Goal: Task Accomplishment & Management: Complete application form

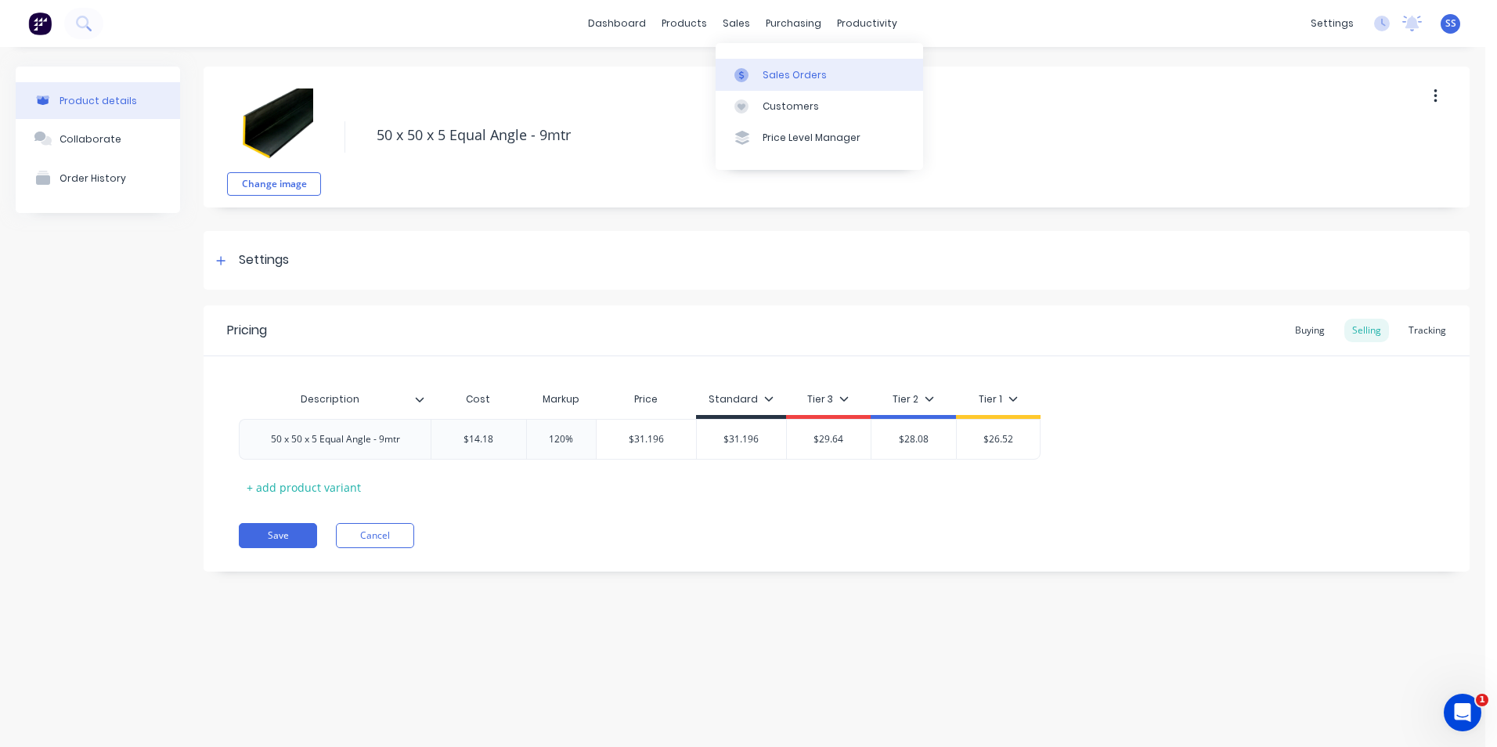
click at [764, 72] on div "Sales Orders" at bounding box center [795, 75] width 64 height 14
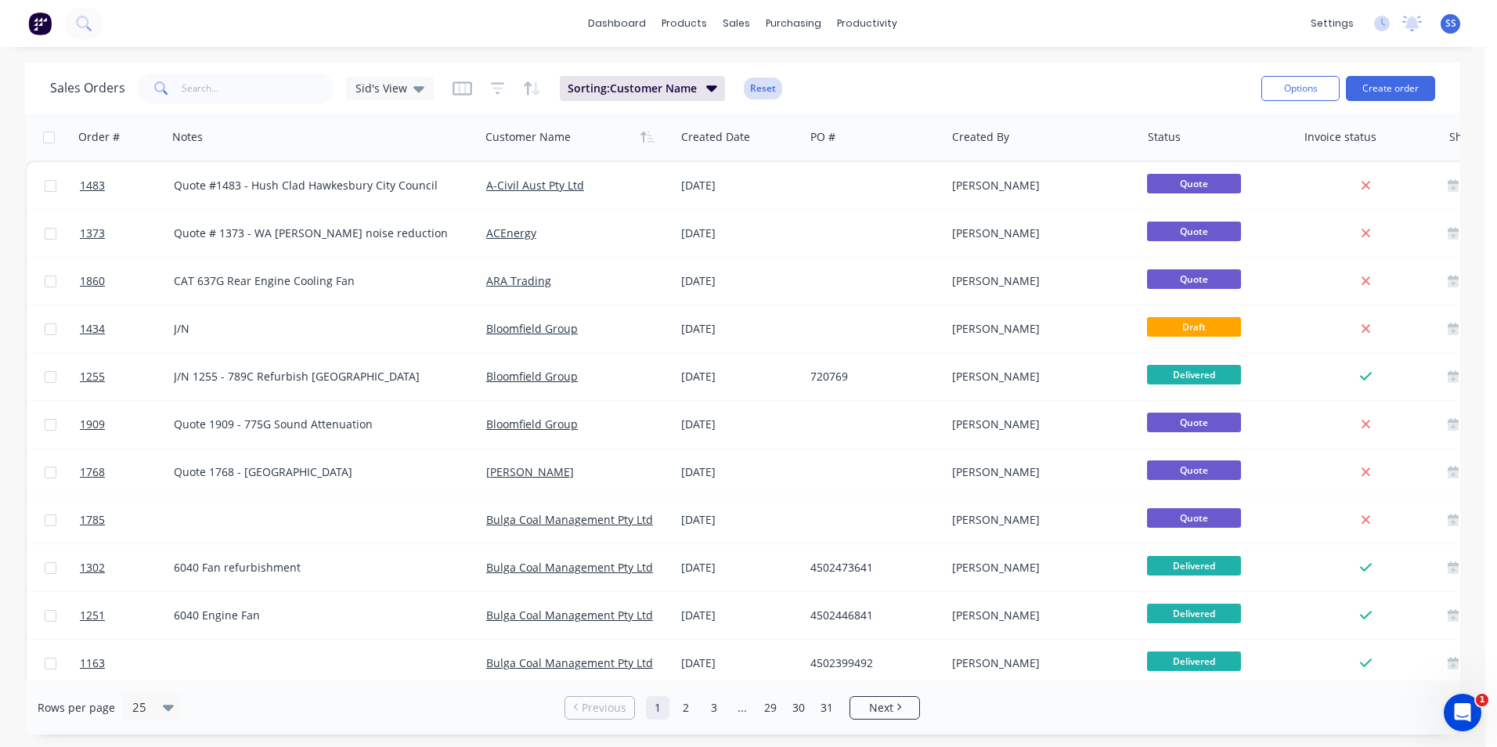
click at [769, 94] on button "Reset" at bounding box center [763, 89] width 38 height 22
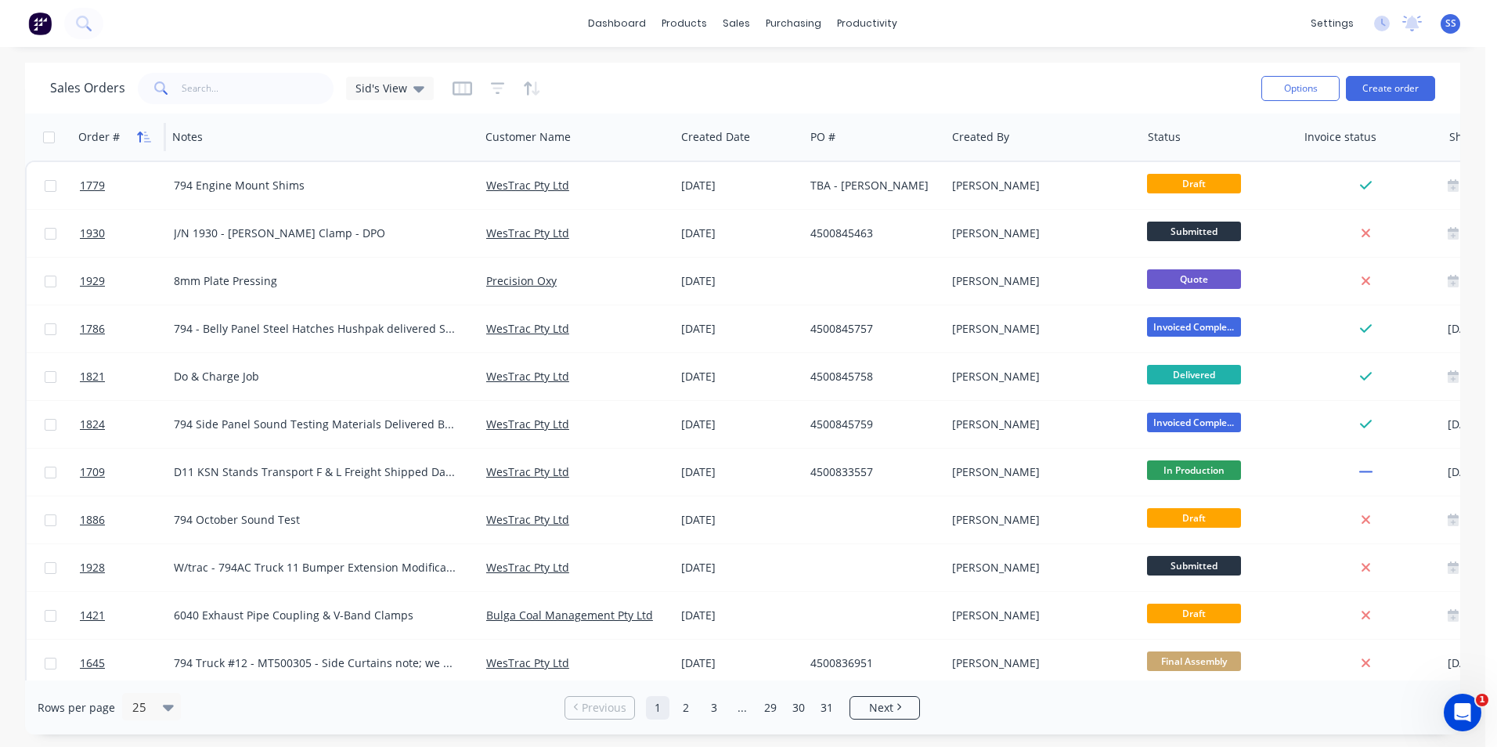
click at [143, 135] on icon "button" at bounding box center [139, 137] width 5 height 11
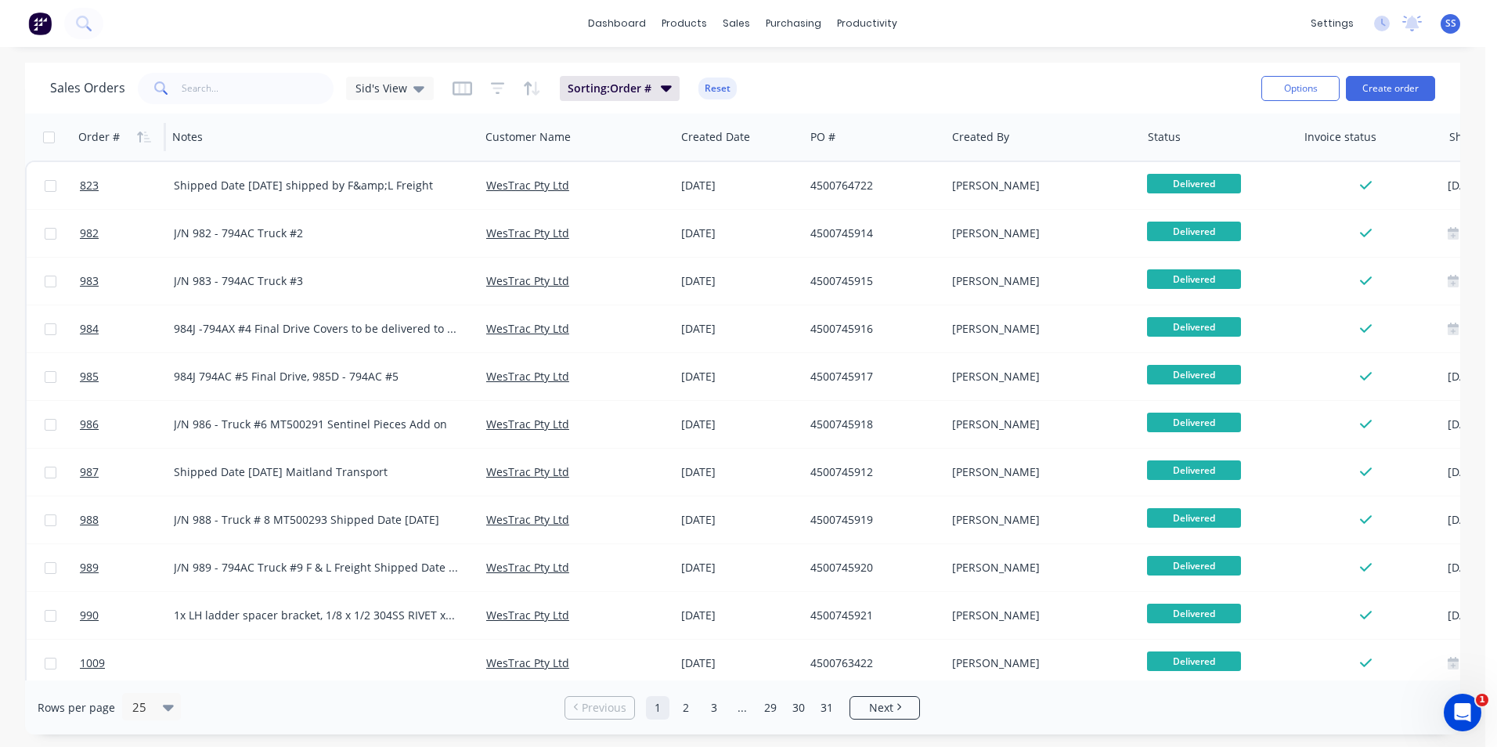
click at [143, 135] on icon "button" at bounding box center [139, 137] width 5 height 11
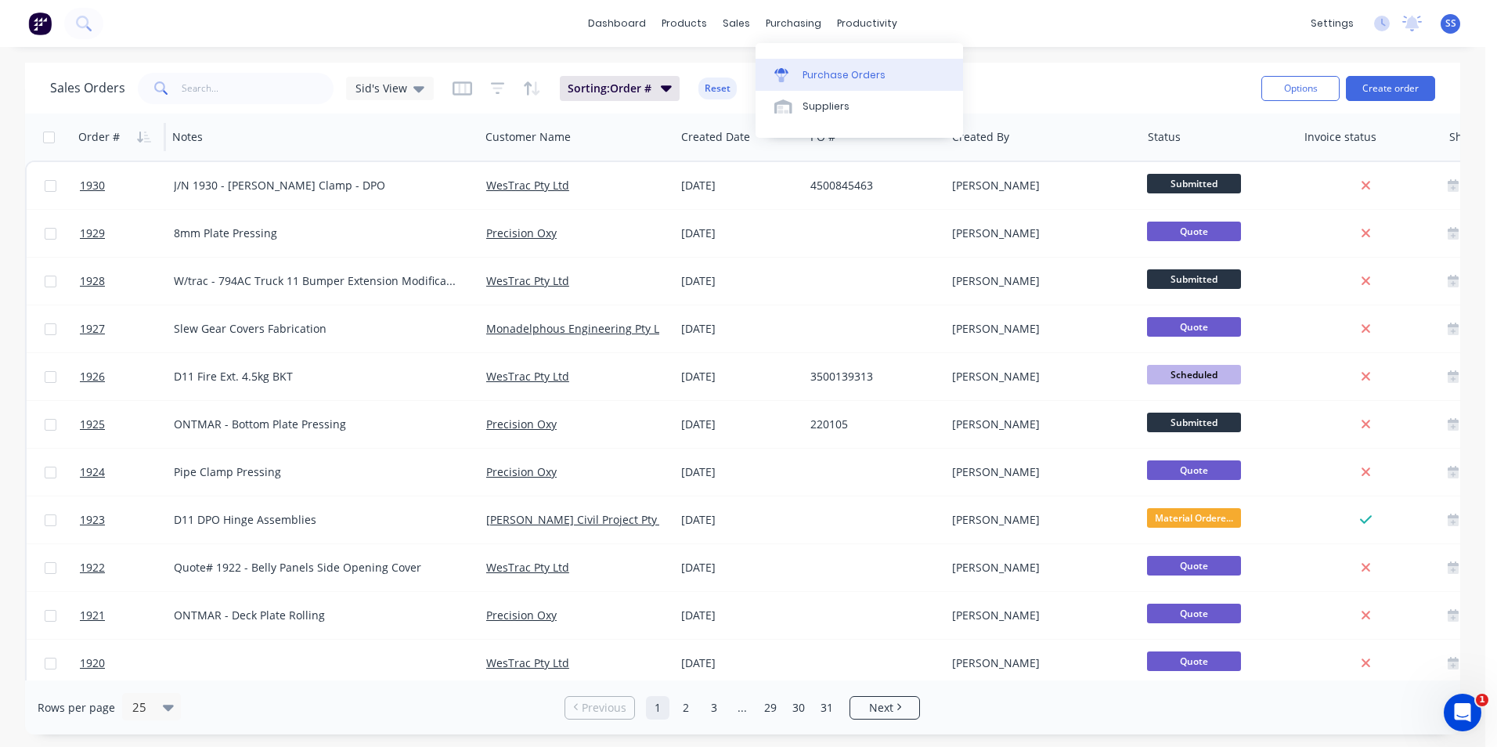
click at [822, 76] on div "Purchase Orders" at bounding box center [844, 75] width 83 height 14
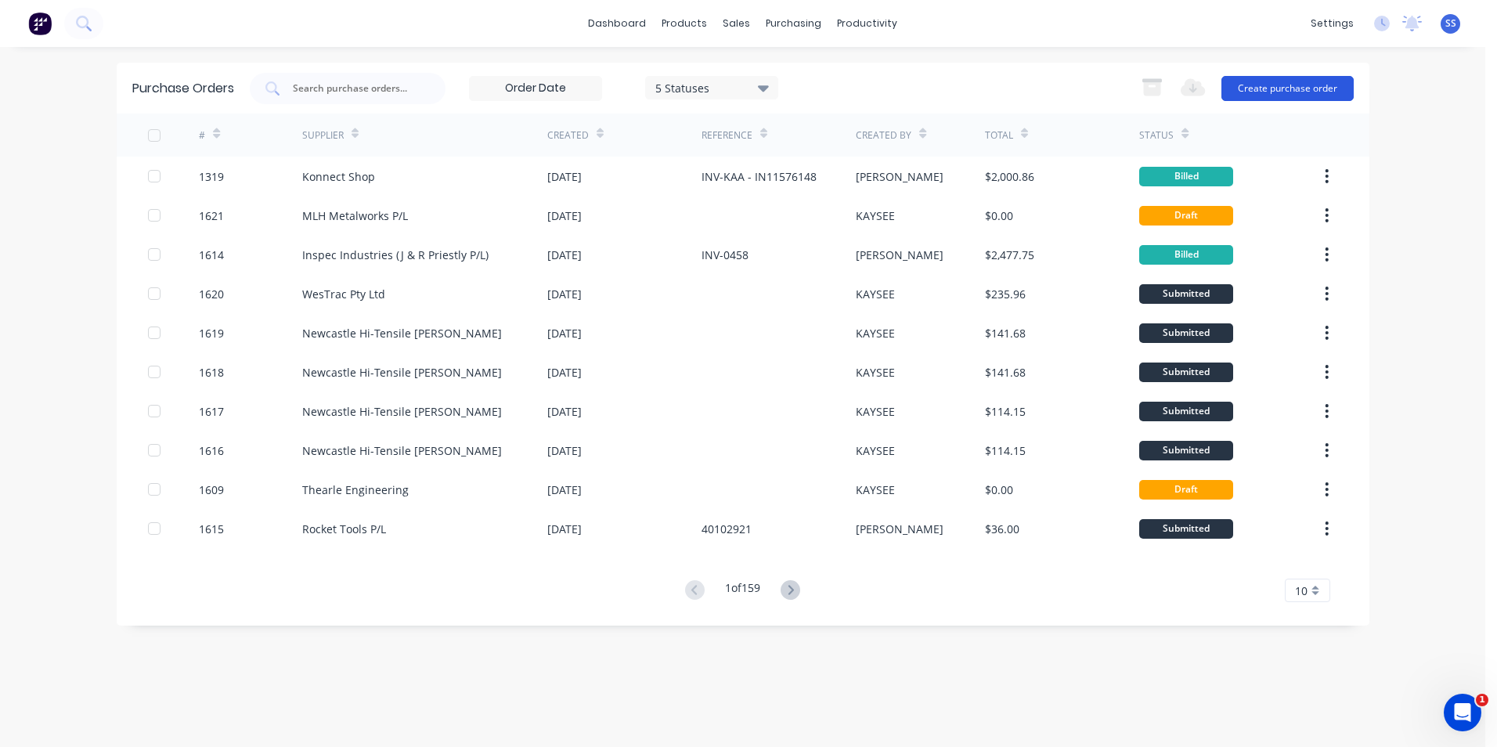
click at [1313, 81] on button "Create purchase order" at bounding box center [1288, 88] width 132 height 25
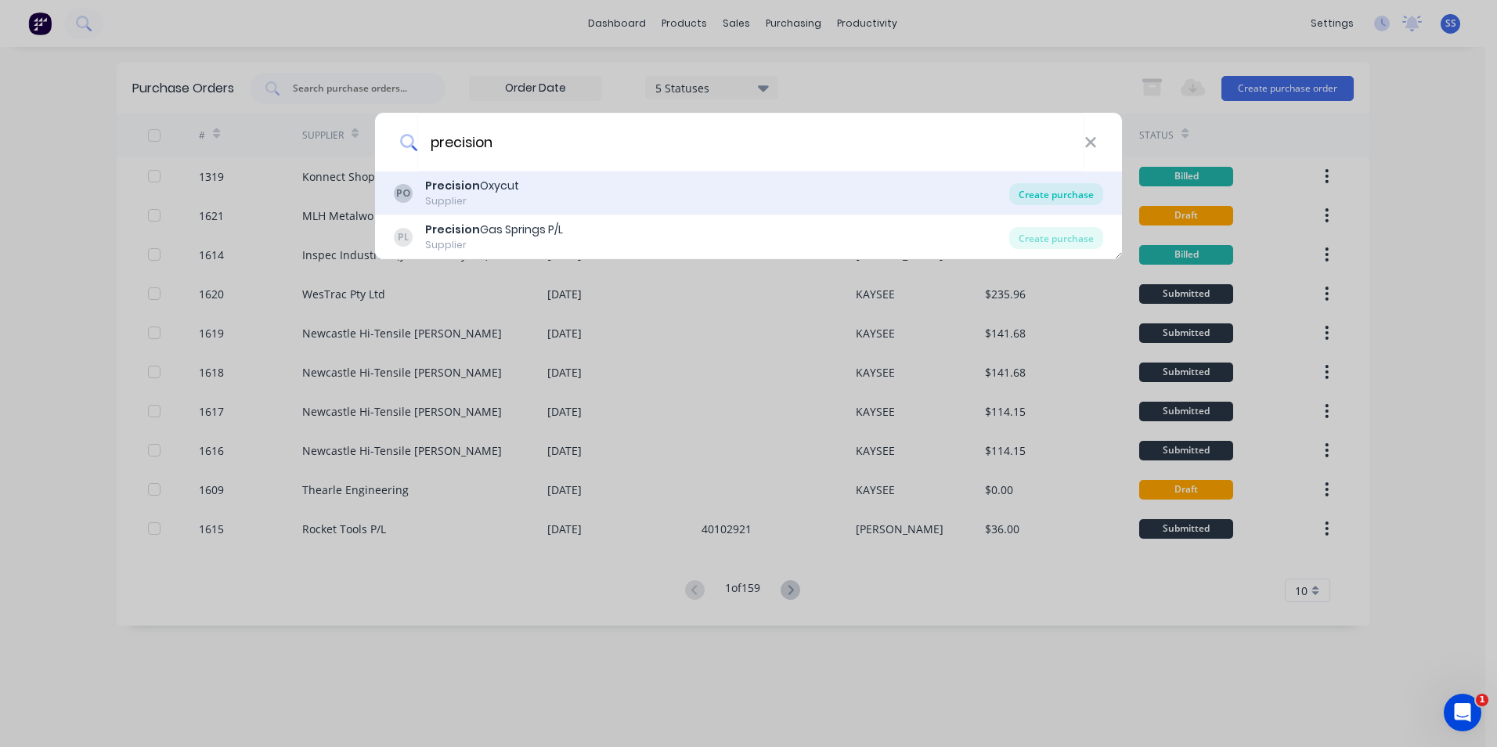
type input "precision"
click at [1057, 193] on div "Create purchase" at bounding box center [1056, 194] width 94 height 22
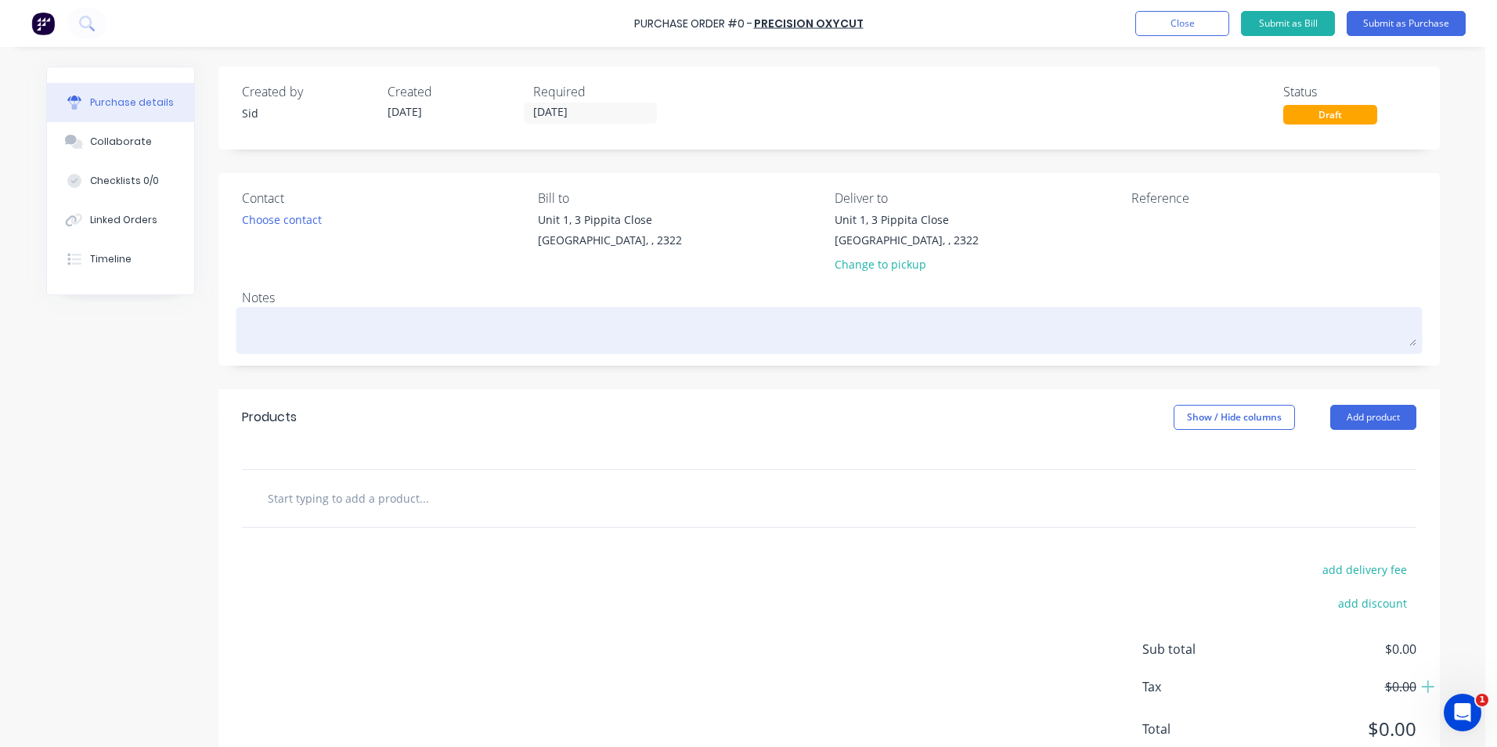
click at [300, 330] on textarea at bounding box center [829, 328] width 1175 height 35
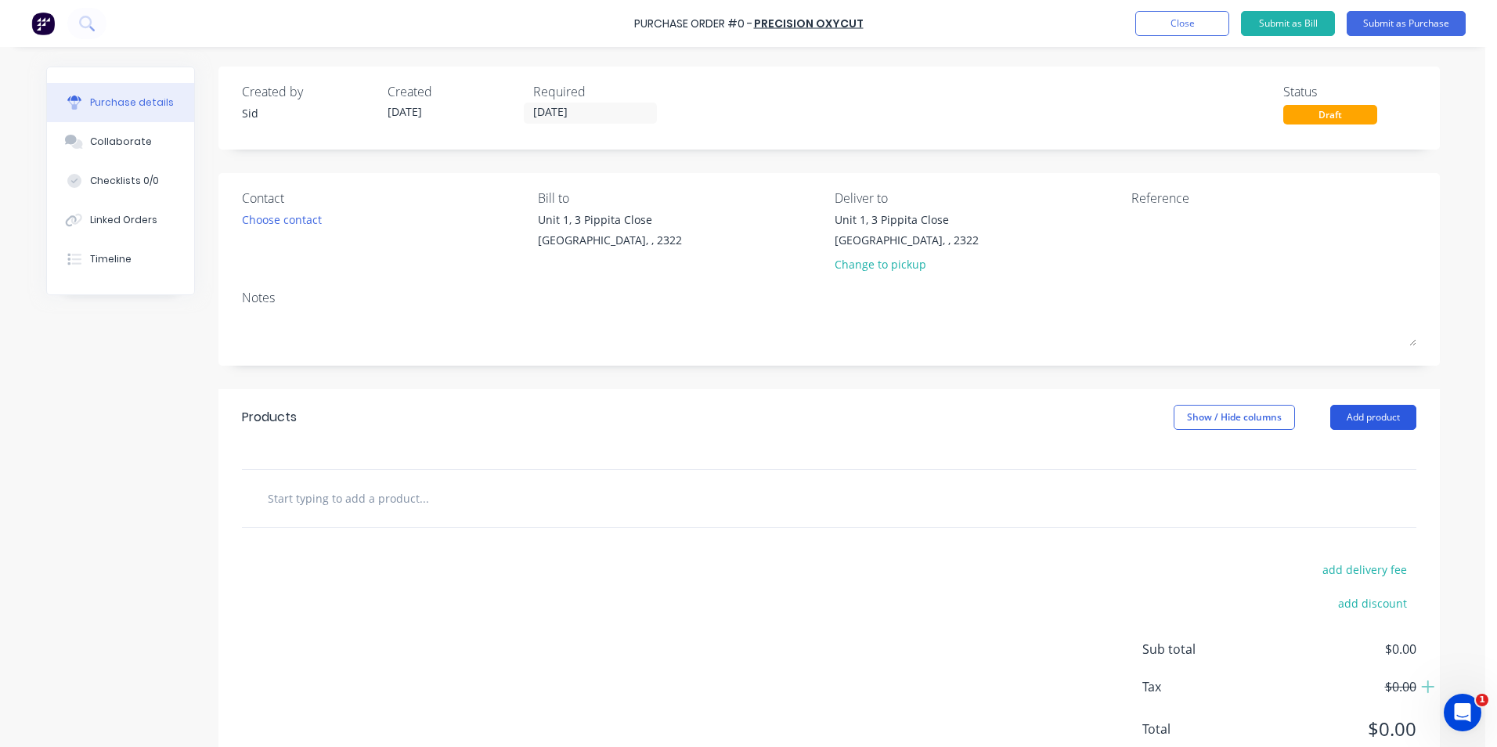
click at [1356, 414] on button "Add product" at bounding box center [1374, 417] width 86 height 25
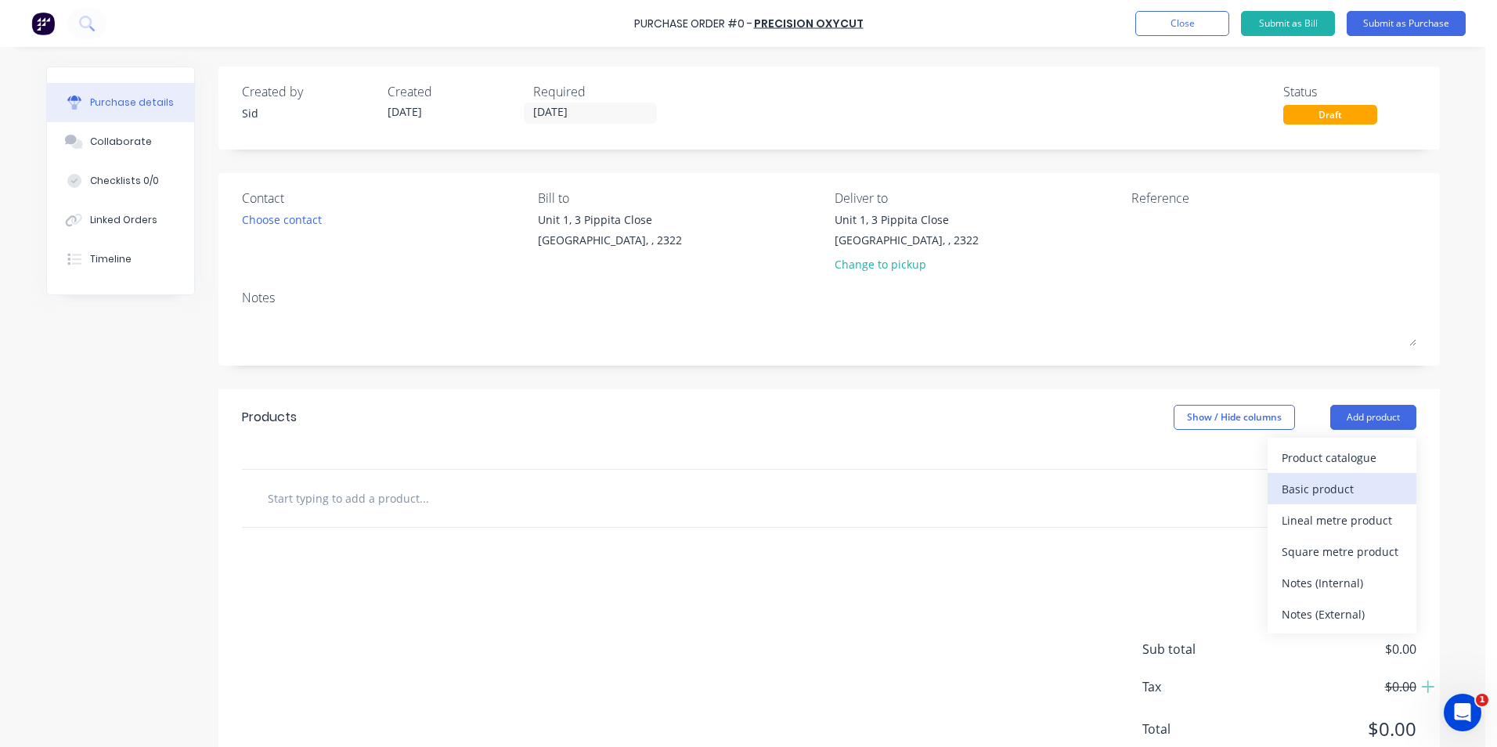
click at [1352, 486] on div "Basic product" at bounding box center [1342, 489] width 121 height 23
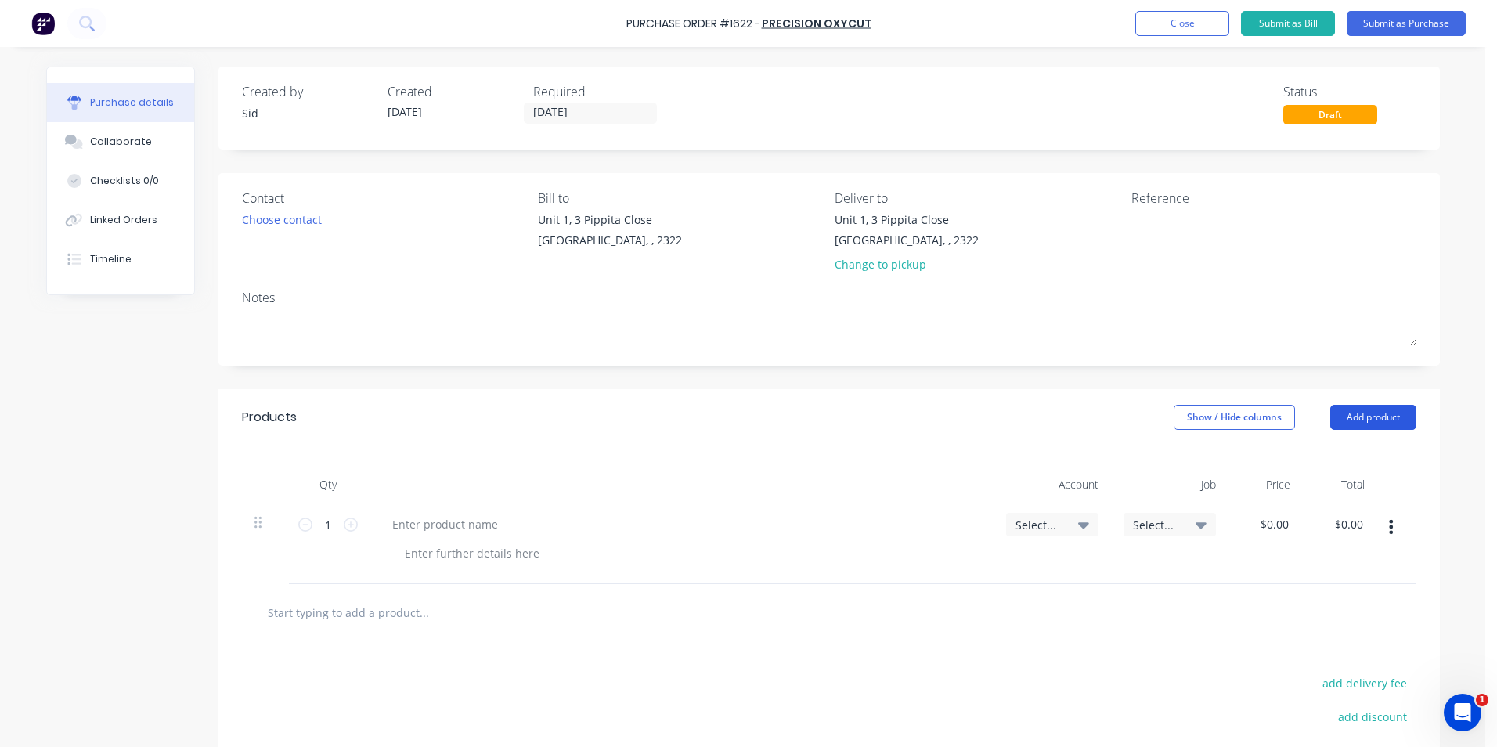
click at [1374, 419] on button "Add product" at bounding box center [1374, 417] width 86 height 25
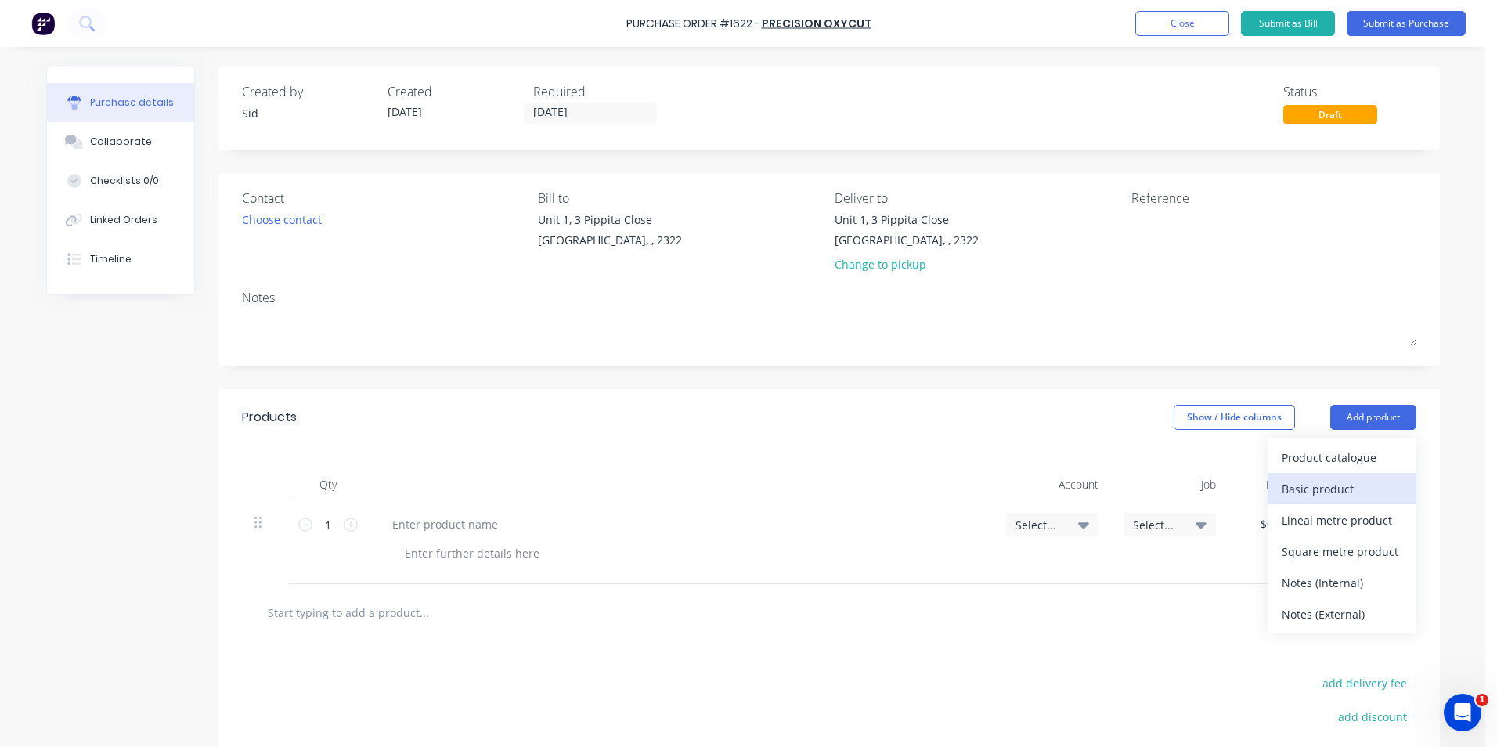
click at [1331, 478] on div "Basic product" at bounding box center [1342, 489] width 121 height 23
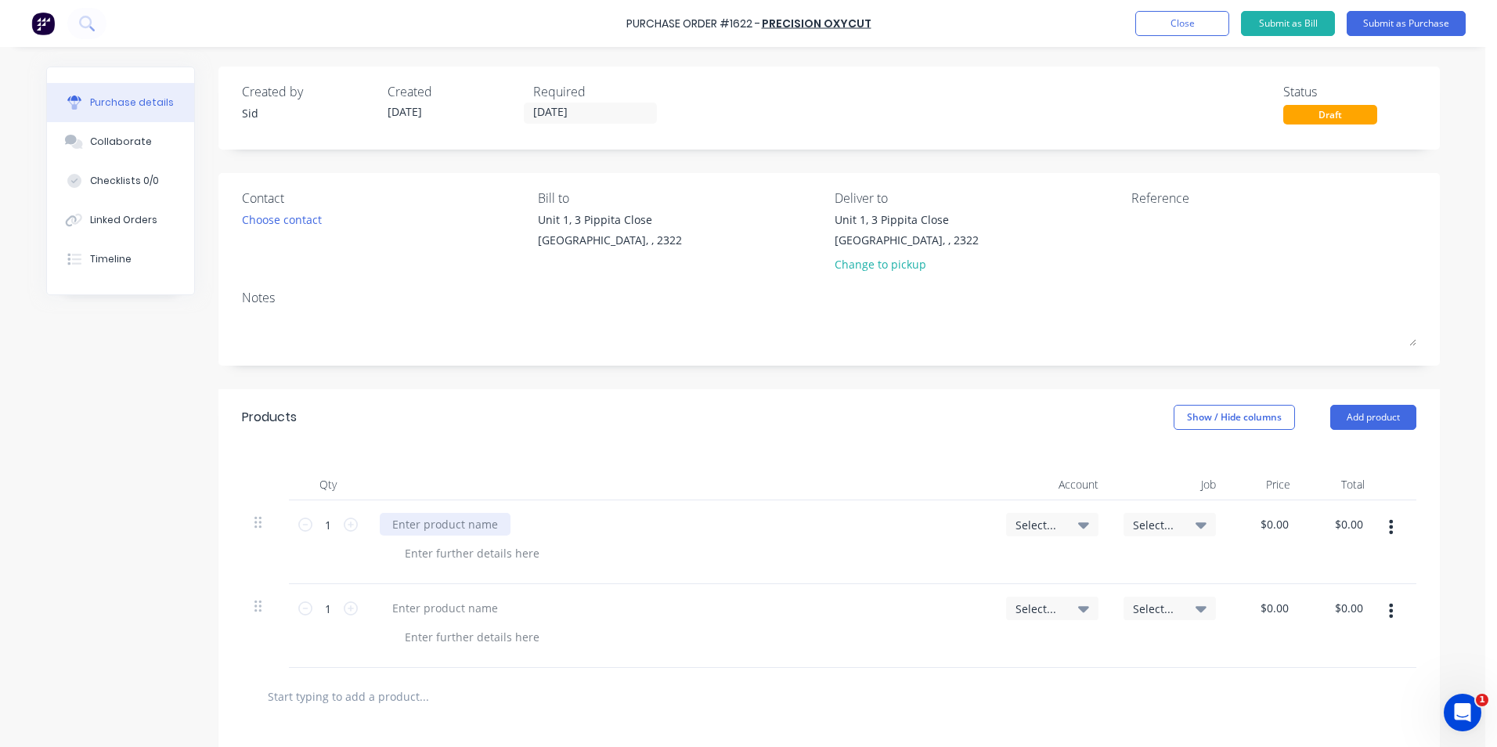
click at [463, 522] on div at bounding box center [445, 524] width 131 height 23
click at [459, 532] on div at bounding box center [445, 524] width 131 height 23
click at [1389, 608] on icon "button" at bounding box center [1391, 610] width 4 height 17
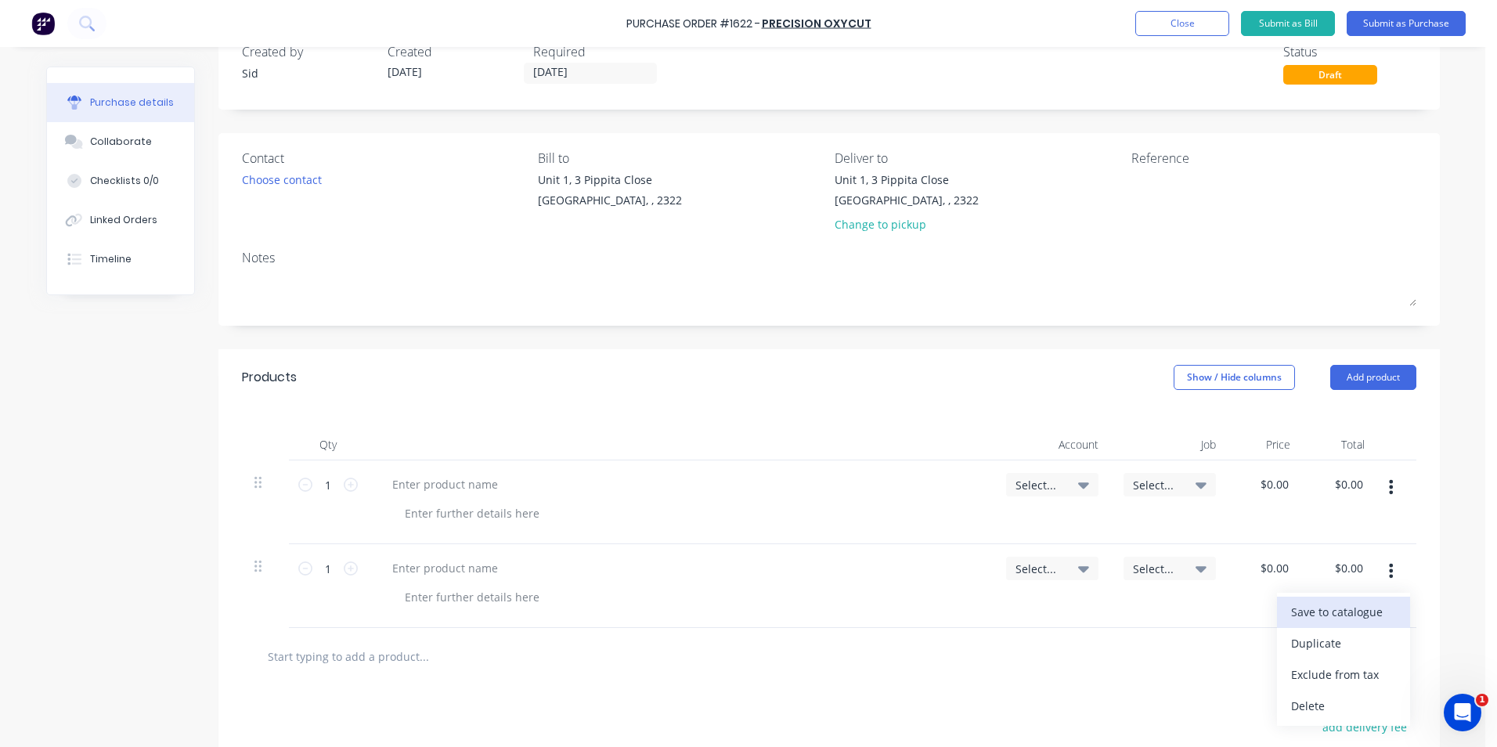
scroll to position [78, 0]
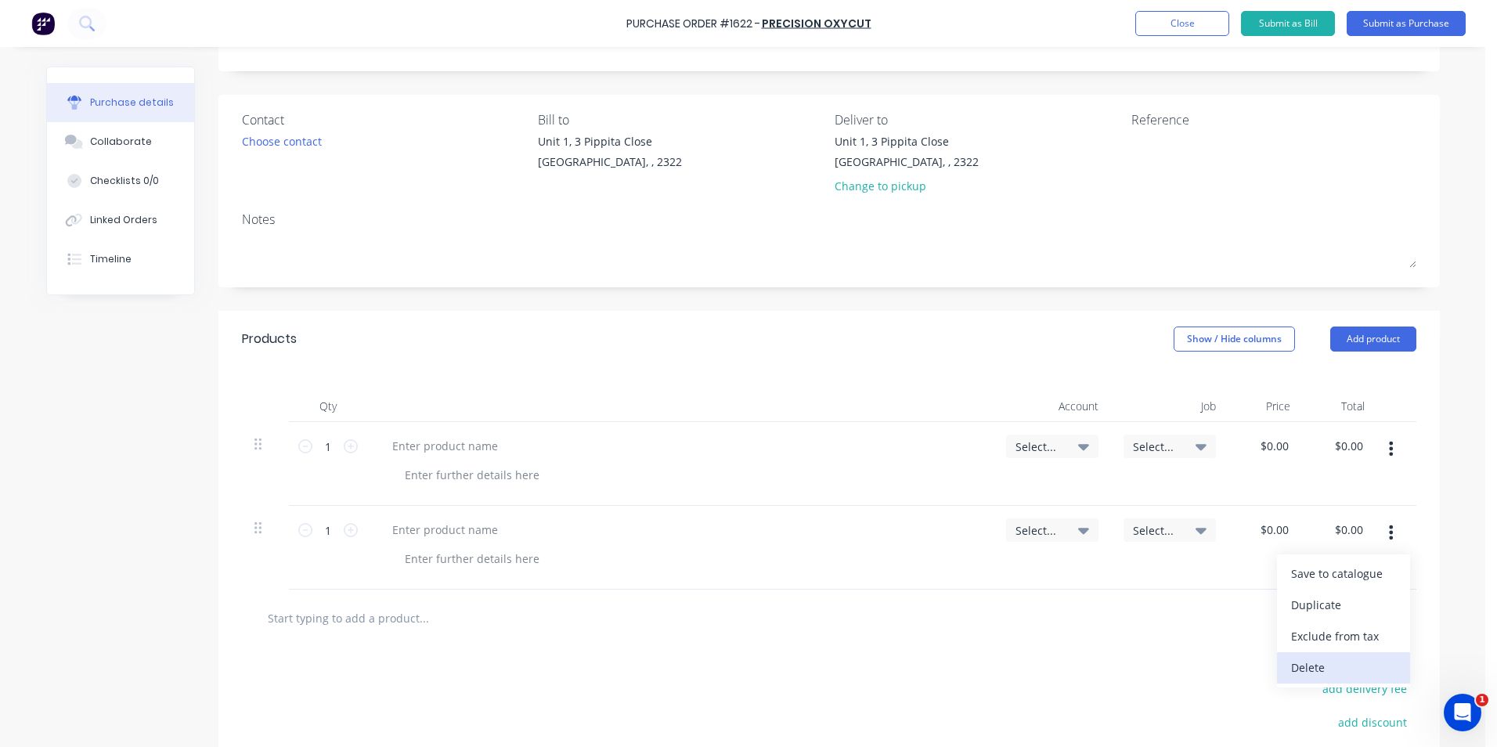
click at [1311, 660] on button "Delete" at bounding box center [1343, 667] width 133 height 31
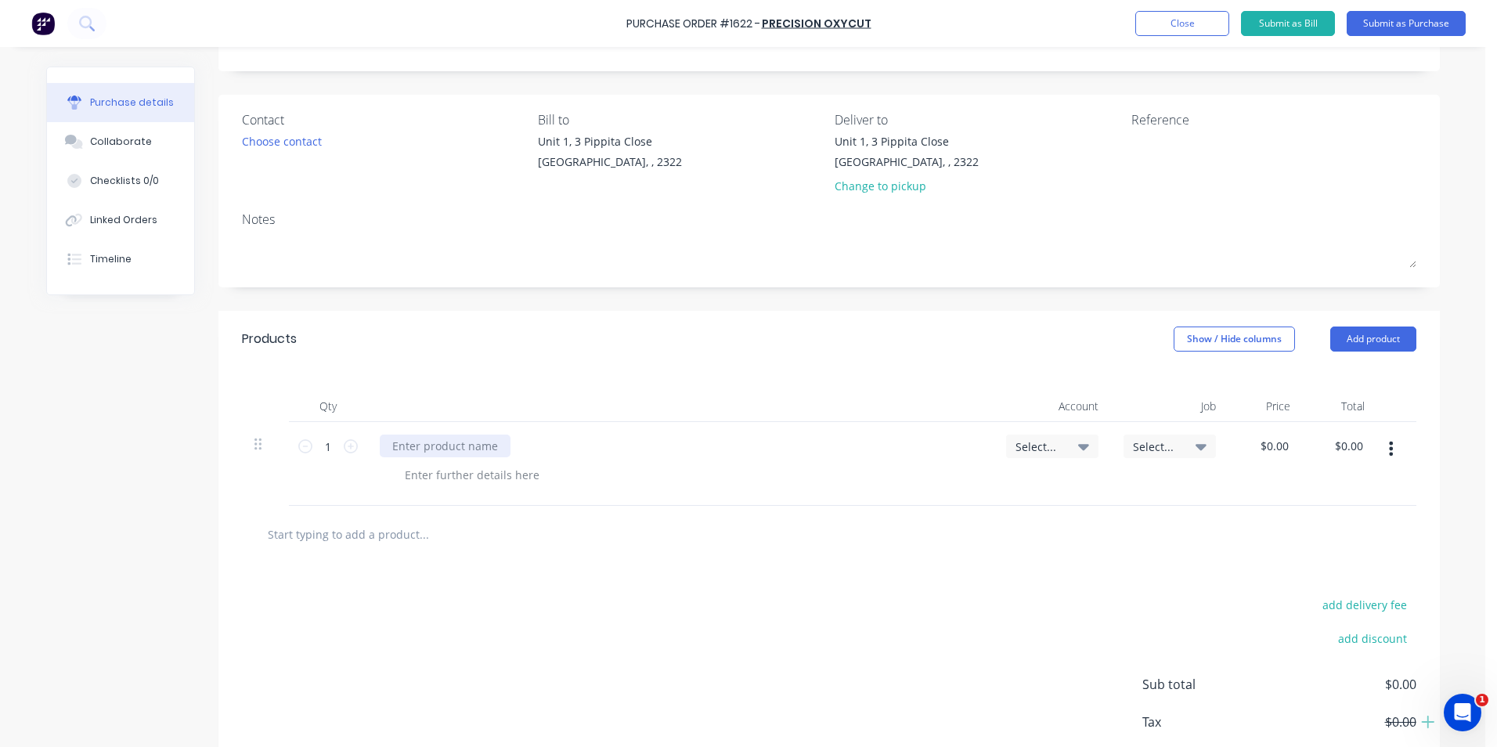
click at [407, 437] on div at bounding box center [445, 446] width 131 height 23
click at [583, 450] on div "Supply Steel Platework as per Quote" at bounding box center [487, 446] width 215 height 23
click at [510, 475] on div at bounding box center [472, 475] width 160 height 23
click at [1039, 453] on div "Select..." at bounding box center [1052, 446] width 92 height 23
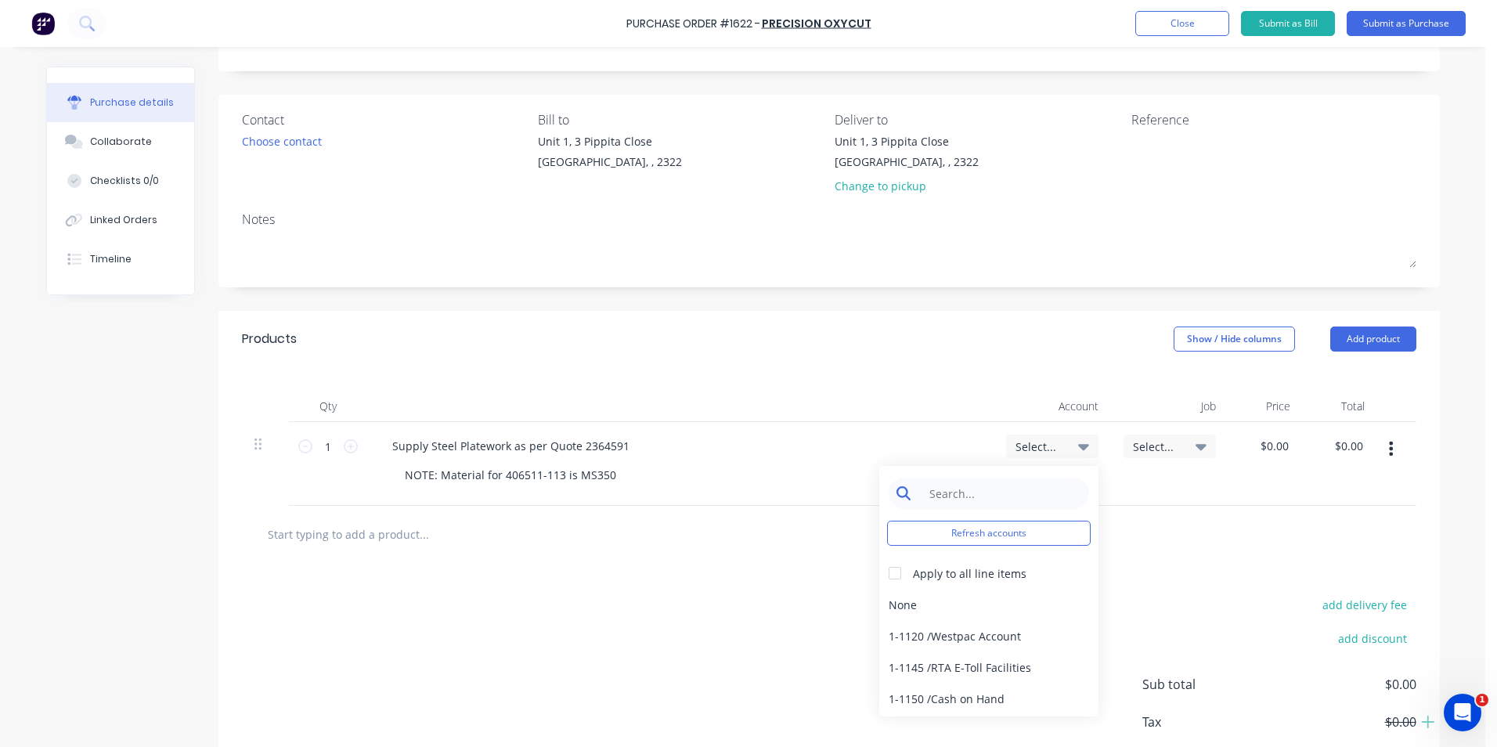
click at [1002, 492] on input at bounding box center [1001, 493] width 161 height 31
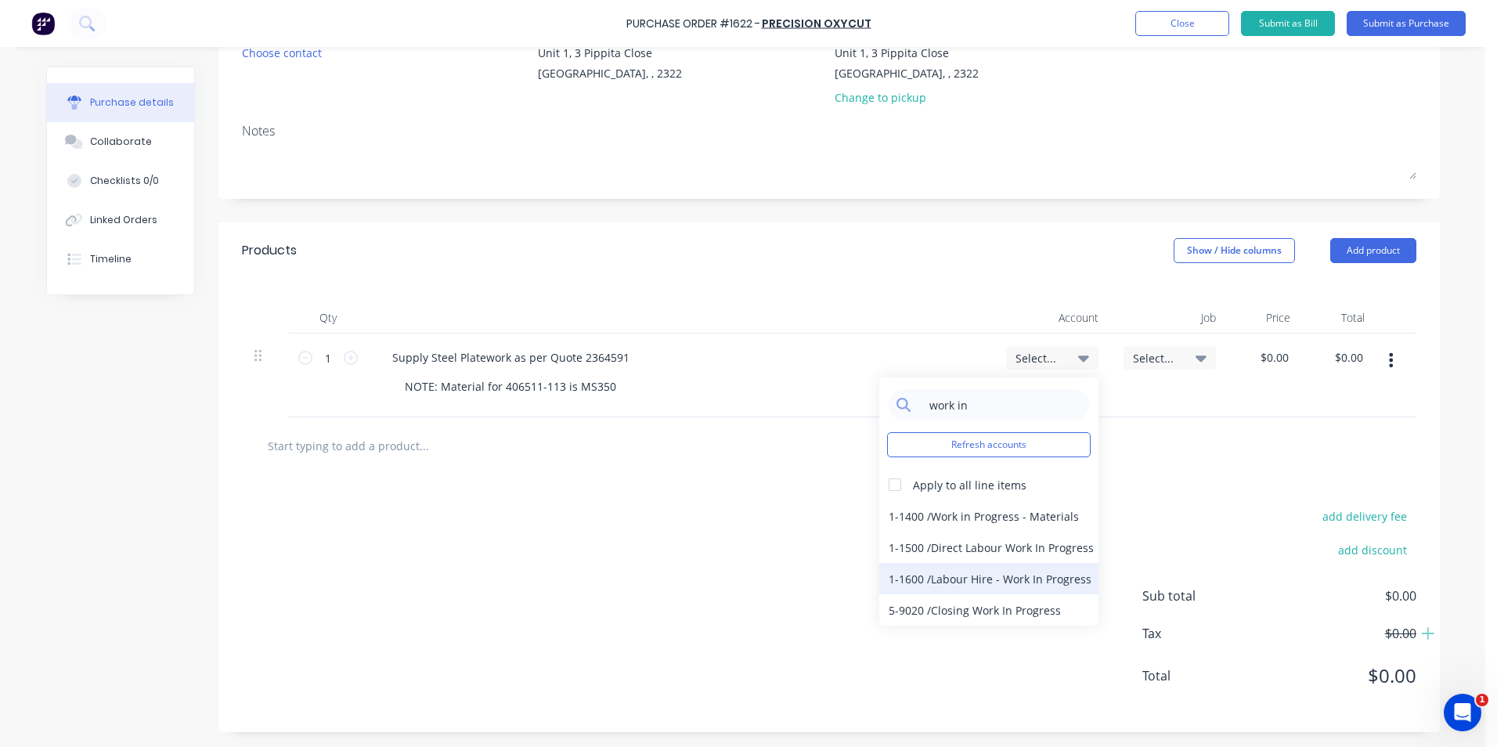
scroll to position [168, 0]
type input "work in"
click at [1016, 514] on div "1-1400 / Work in Progress - Materials" at bounding box center [988, 515] width 219 height 31
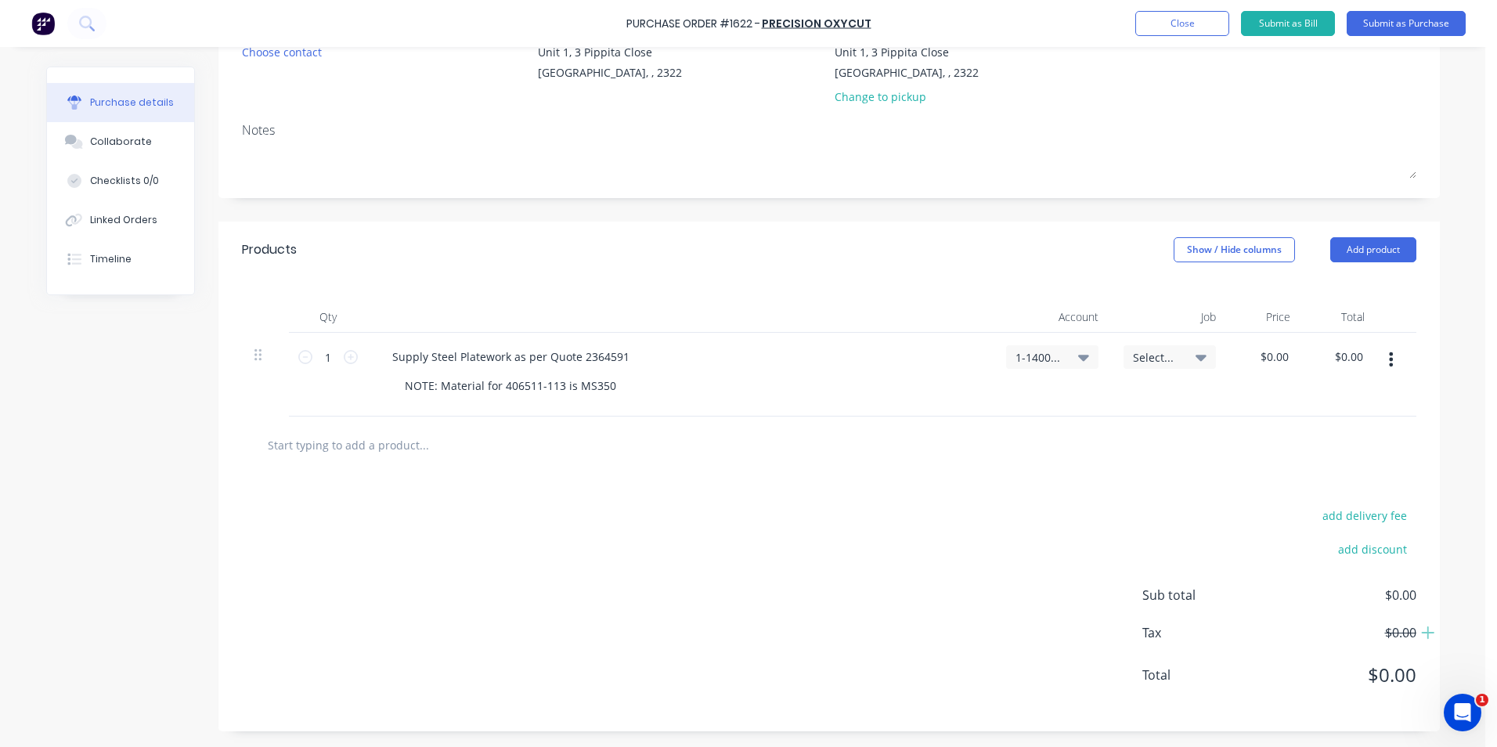
click at [1181, 356] on div "Select..." at bounding box center [1170, 357] width 74 height 14
click at [1092, 396] on input at bounding box center [1118, 403] width 161 height 31
type input "1928"
drag, startPoint x: 1096, startPoint y: 399, endPoint x: 974, endPoint y: 410, distance: 122.7
click at [974, 410] on div "1 1 Supply Steel Platework as per Quote 2364591 NOTE: Material for 406511-113 i…" at bounding box center [829, 375] width 1175 height 84
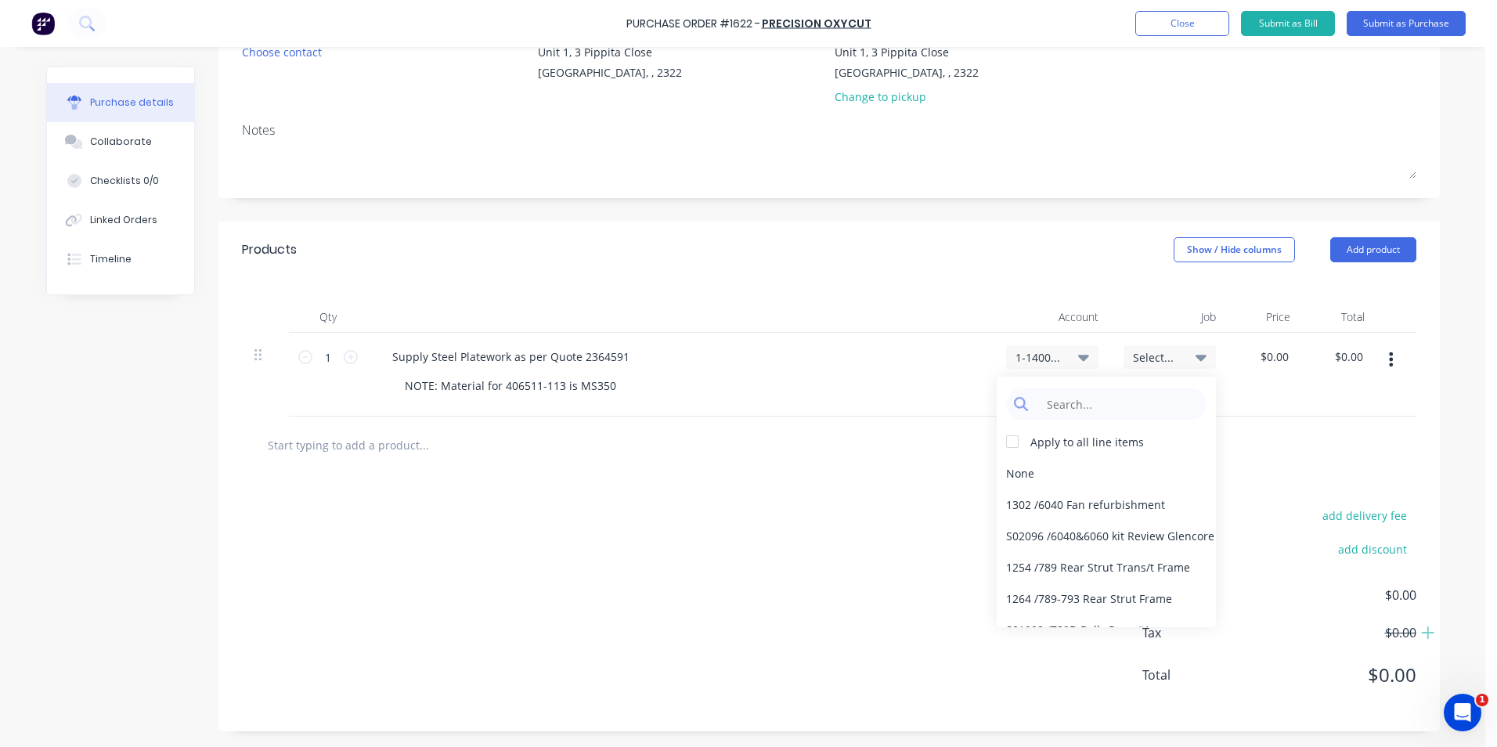
click at [759, 562] on div "add delivery fee add discount Sub total $0.00 Tax $0.00 Total $0.00" at bounding box center [829, 603] width 1222 height 258
click at [749, 279] on div "Qty Account Job Price Total 1 1 Supply Steel Platework as per Quote 2364591 NOT…" at bounding box center [829, 347] width 1222 height 139
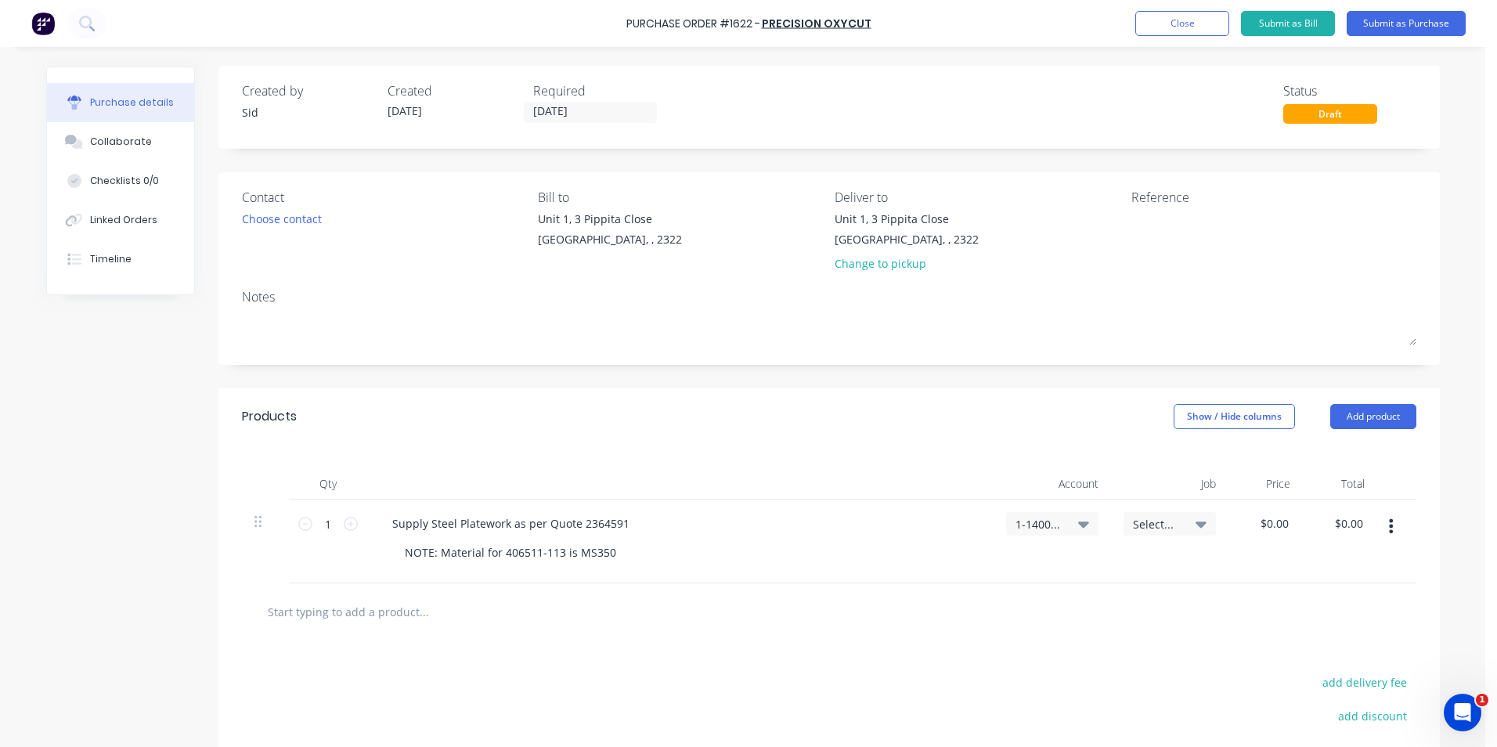
scroll to position [0, 0]
click at [1267, 534] on input "0.00" at bounding box center [1274, 524] width 36 height 23
click at [1251, 524] on input "0.293.4800" at bounding box center [1273, 524] width 64 height 23
type input "$293.48"
click at [1345, 517] on input "293.48" at bounding box center [1349, 524] width 36 height 23
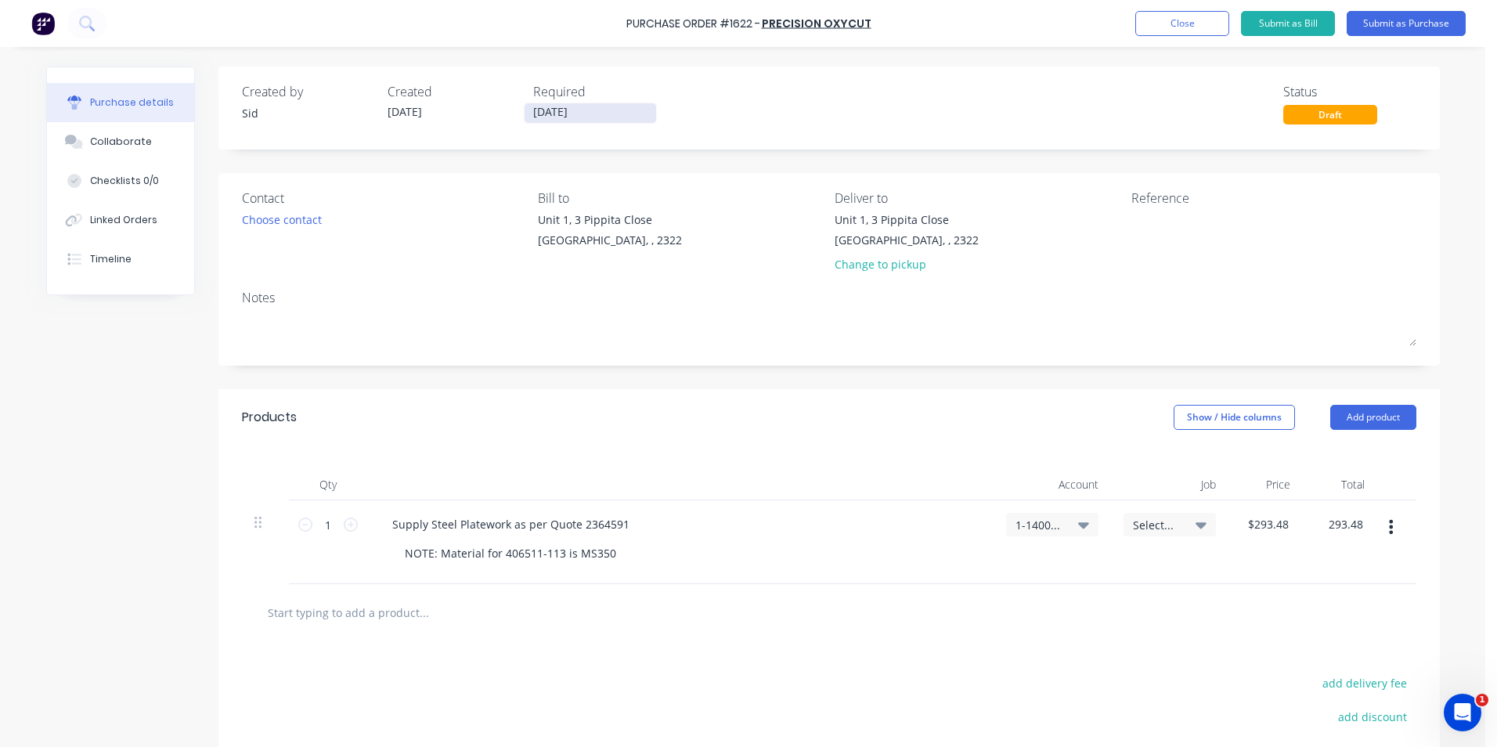
type input "$293.48"
click at [592, 113] on input "29/09/25" at bounding box center [591, 113] width 132 height 20
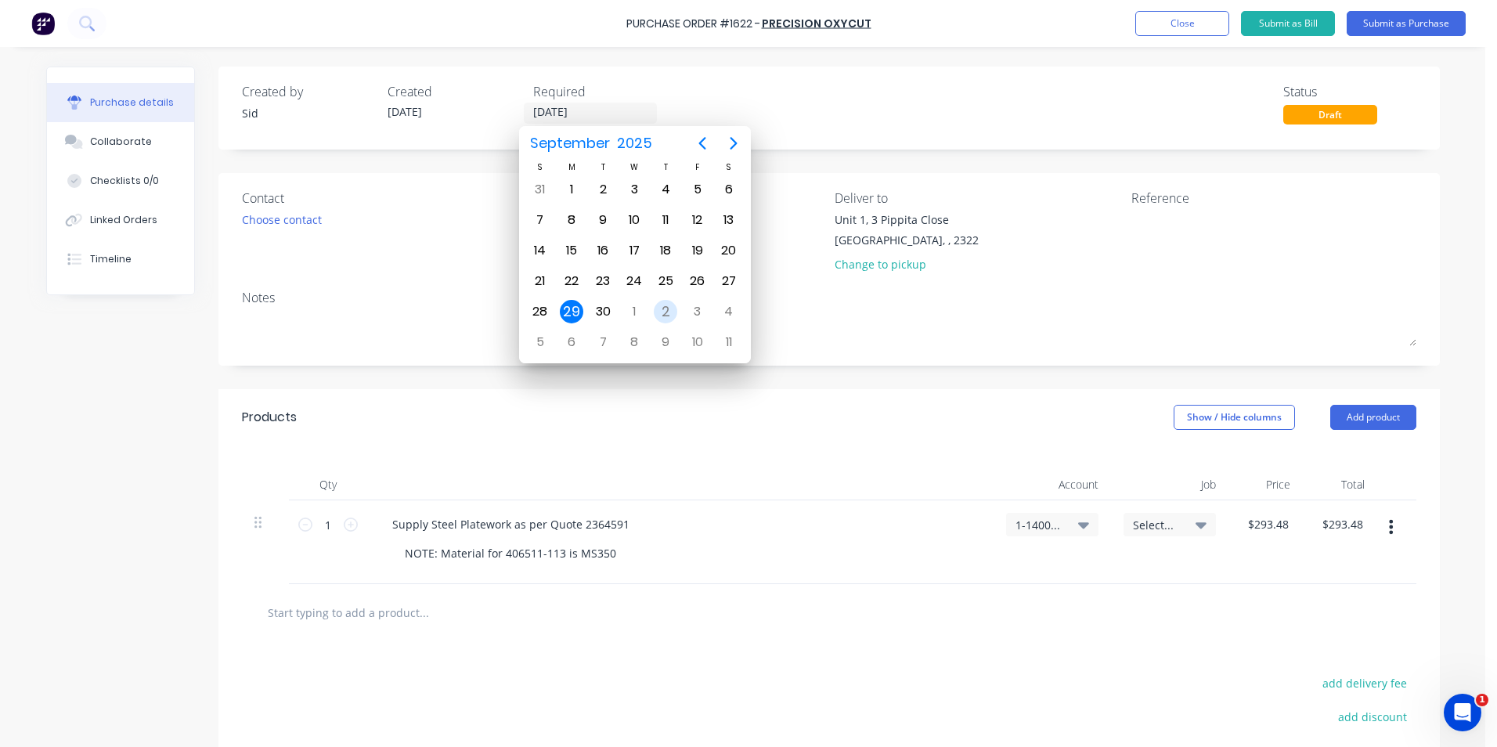
click at [672, 314] on div "2" at bounding box center [665, 311] width 23 height 23
type input "02/10/25"
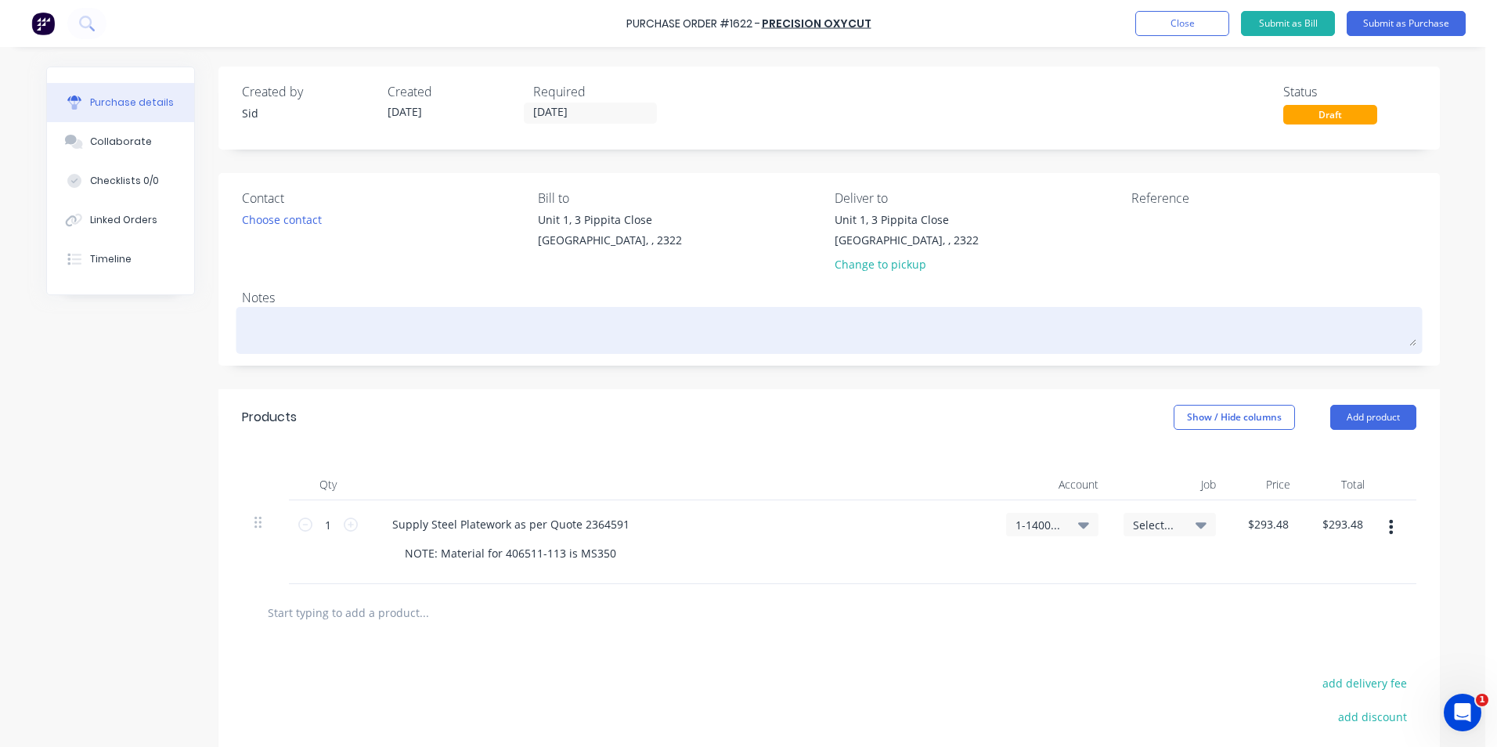
click at [295, 322] on textarea at bounding box center [829, 328] width 1175 height 35
type textarea "J"
click at [257, 330] on textarea "J/N- 1928" at bounding box center [829, 328] width 1175 height 35
click at [372, 312] on textarea "J/N1928" at bounding box center [829, 328] width 1175 height 35
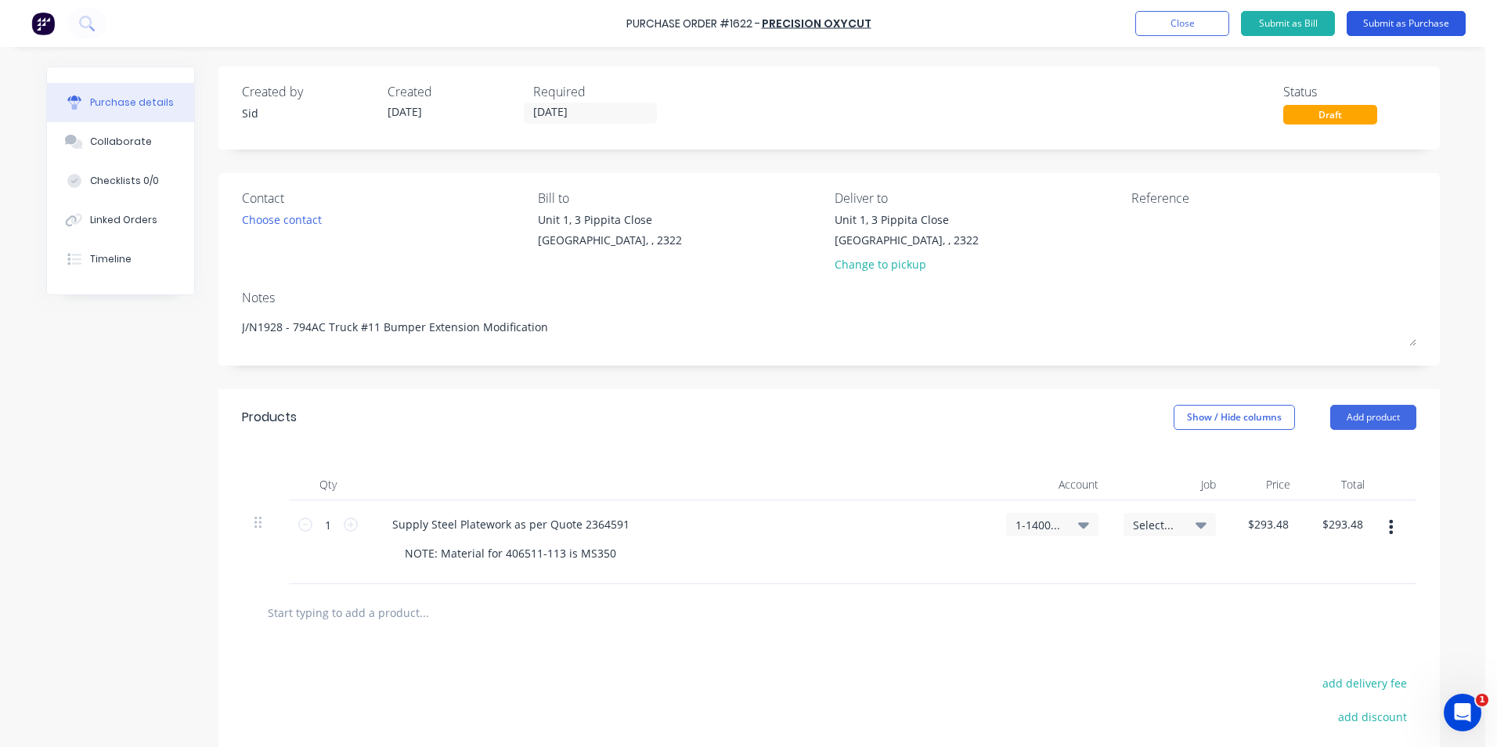
type textarea "J/N1928 - 794AC Truck #11 Bumper Extension Modification"
click at [1417, 23] on button "Submit as Purchase" at bounding box center [1406, 23] width 119 height 25
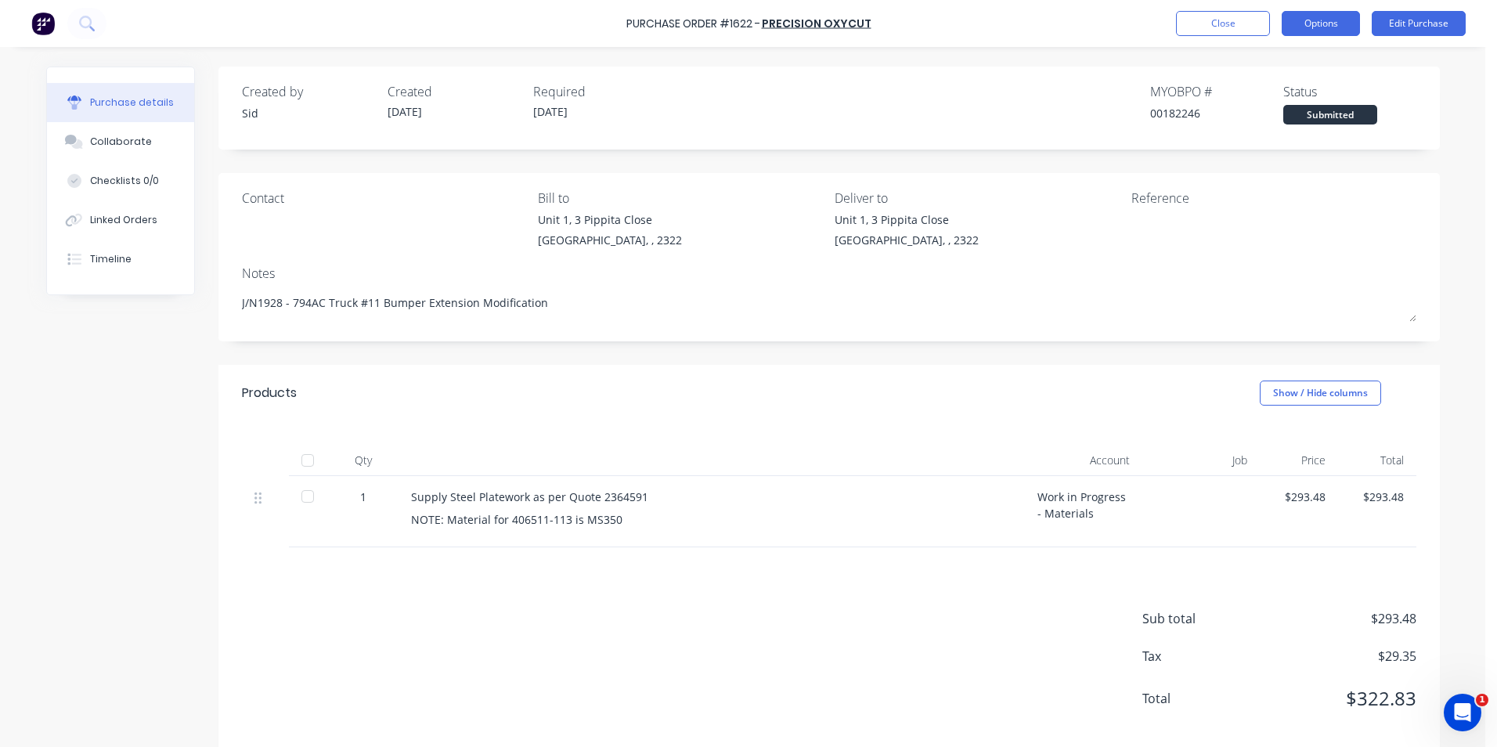
click at [1330, 23] on button "Options" at bounding box center [1321, 23] width 78 height 25
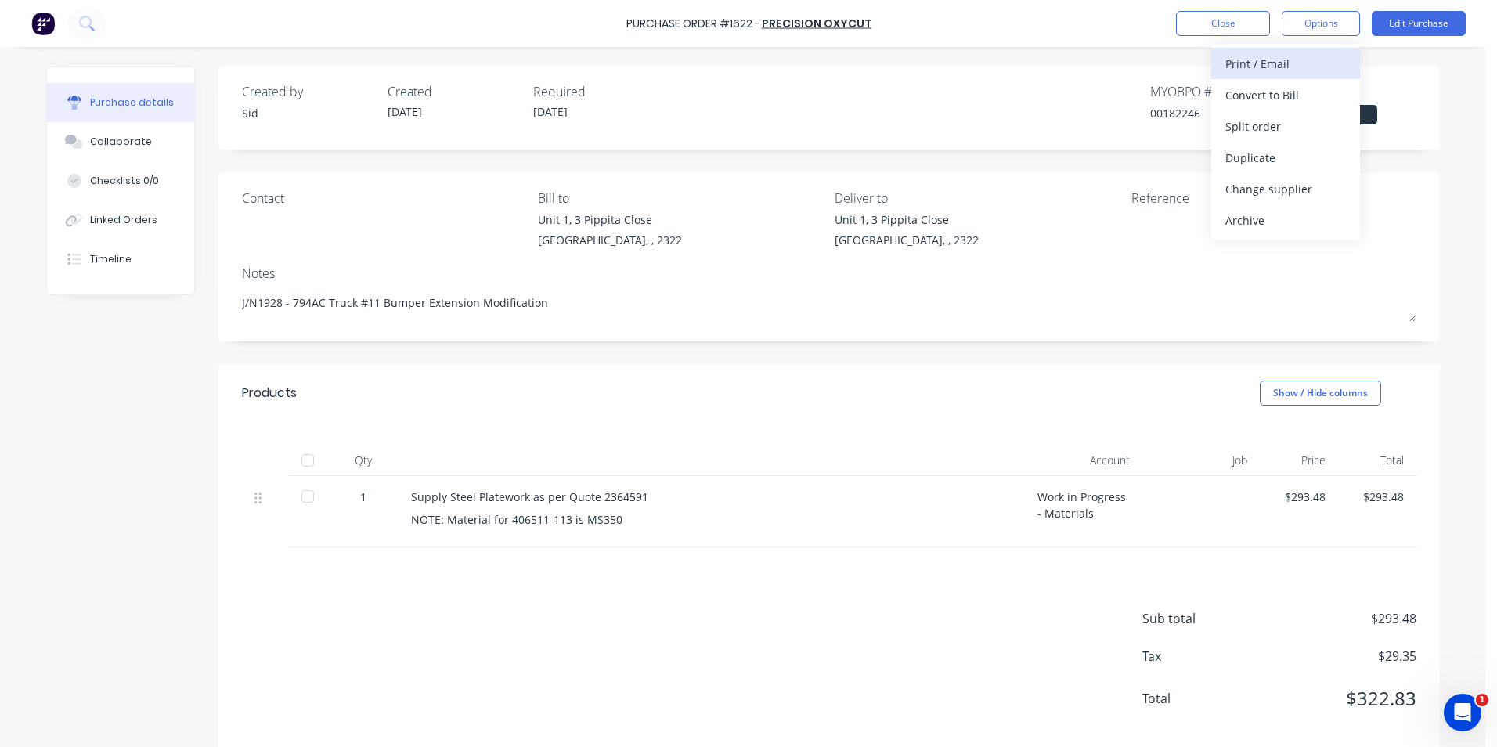
click at [1302, 60] on div "Print / Email" at bounding box center [1286, 63] width 121 height 23
click at [1255, 99] on div "With pricing" at bounding box center [1286, 95] width 121 height 23
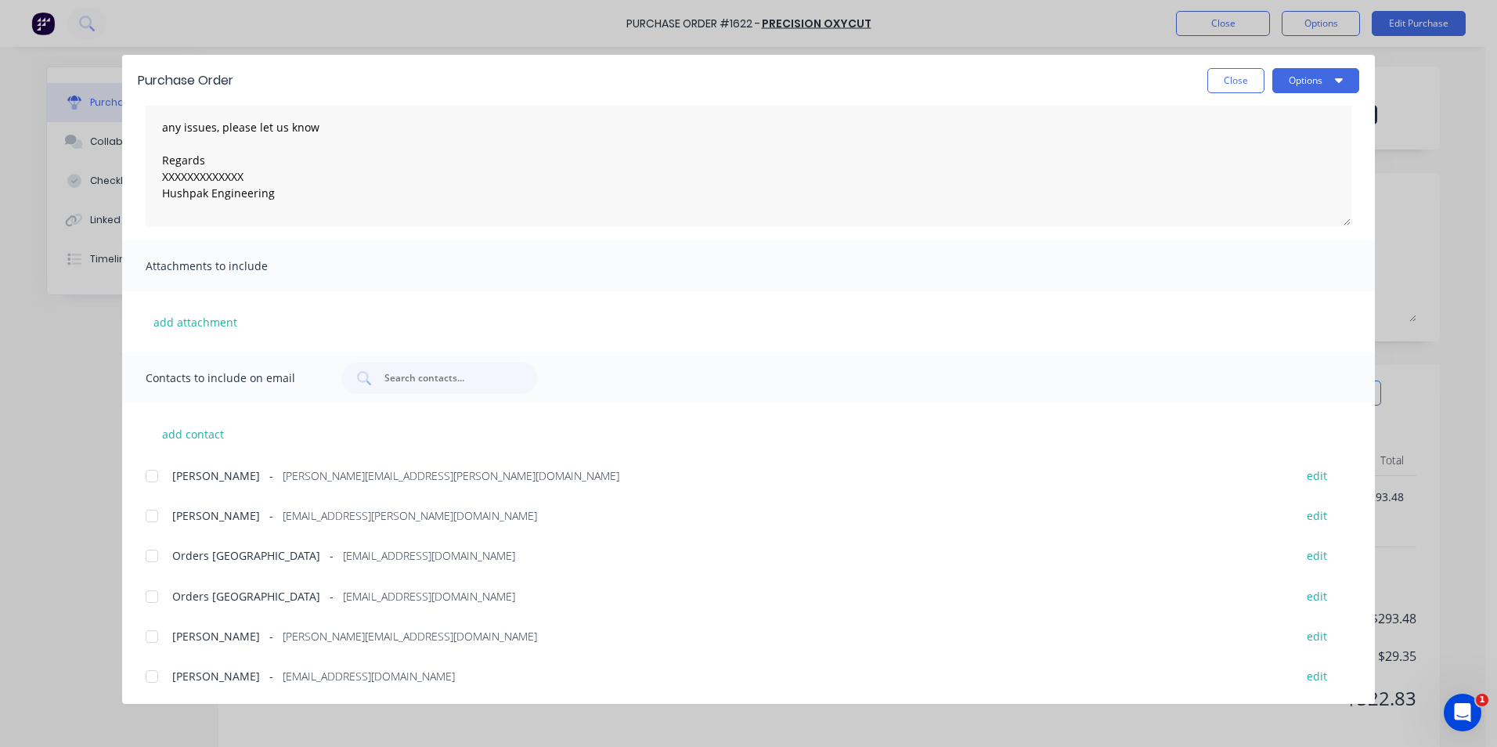
scroll to position [103, 0]
click at [153, 673] on div at bounding box center [151, 674] width 31 height 31
click at [227, 314] on button "add attachment" at bounding box center [195, 319] width 99 height 23
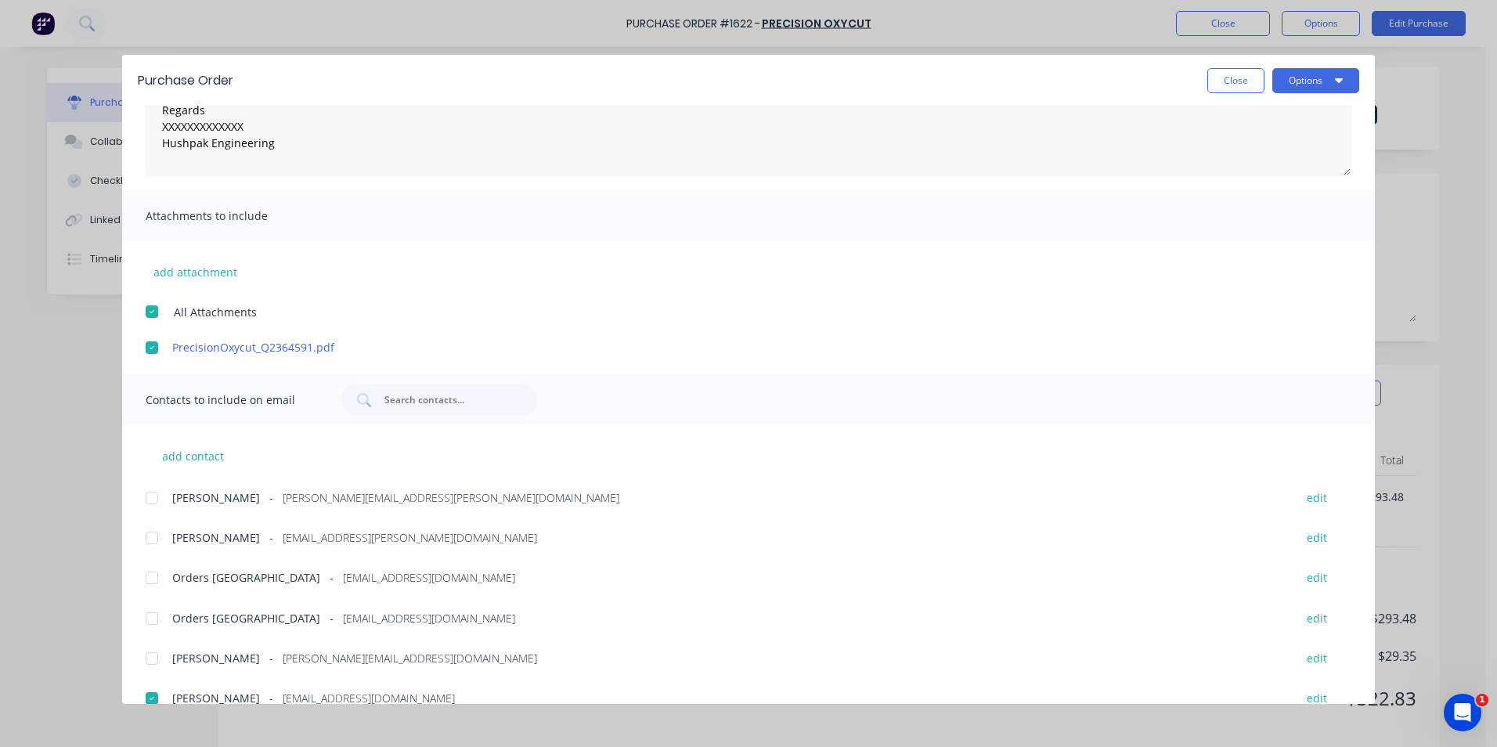
scroll to position [175, 0]
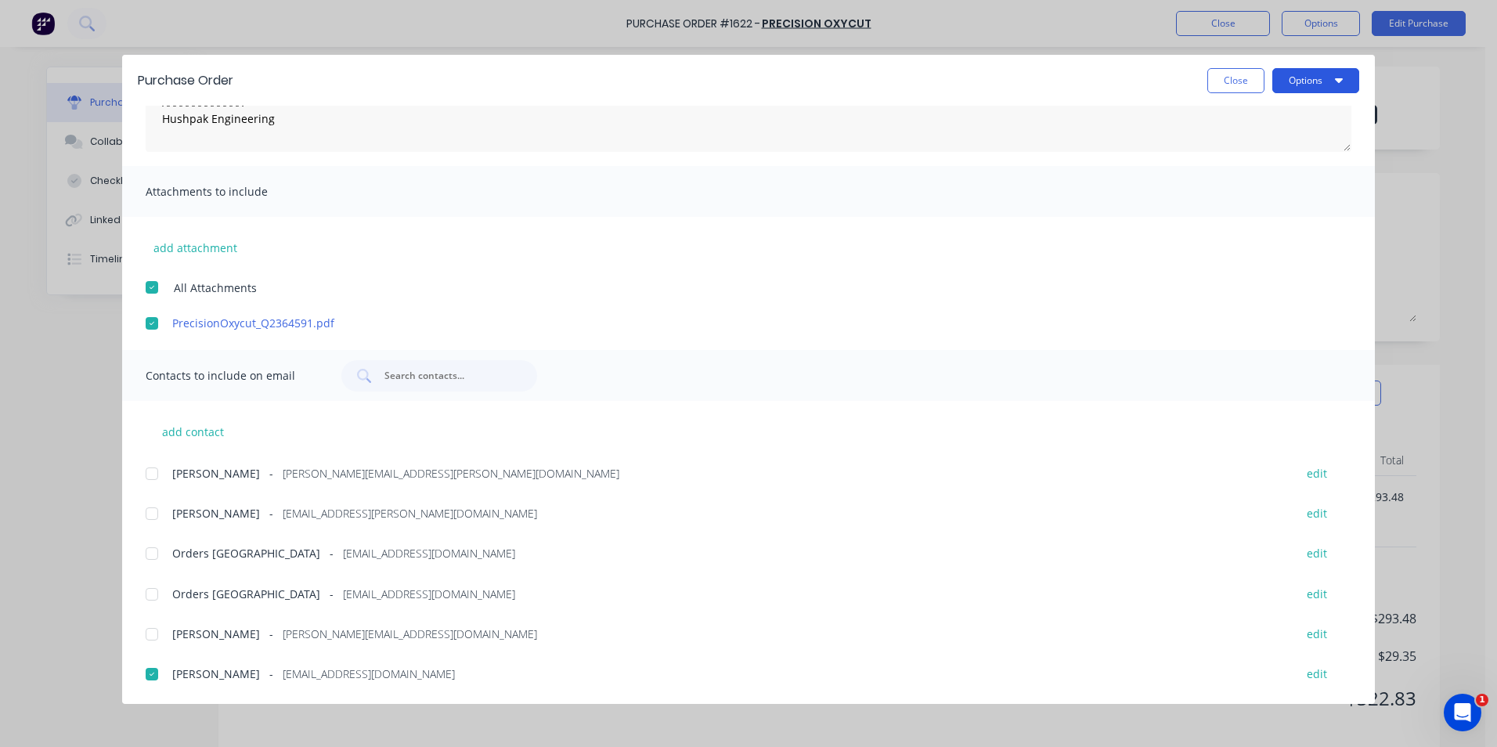
click at [1336, 74] on icon "button" at bounding box center [1339, 80] width 8 height 13
click at [1244, 181] on div "Email" at bounding box center [1285, 183] width 121 height 23
click at [128, 715] on span "×" at bounding box center [129, 717] width 9 height 22
click at [1235, 65] on div "Purchase Order Close Options" at bounding box center [748, 80] width 1253 height 51
click at [1233, 80] on button "Close" at bounding box center [1236, 80] width 57 height 25
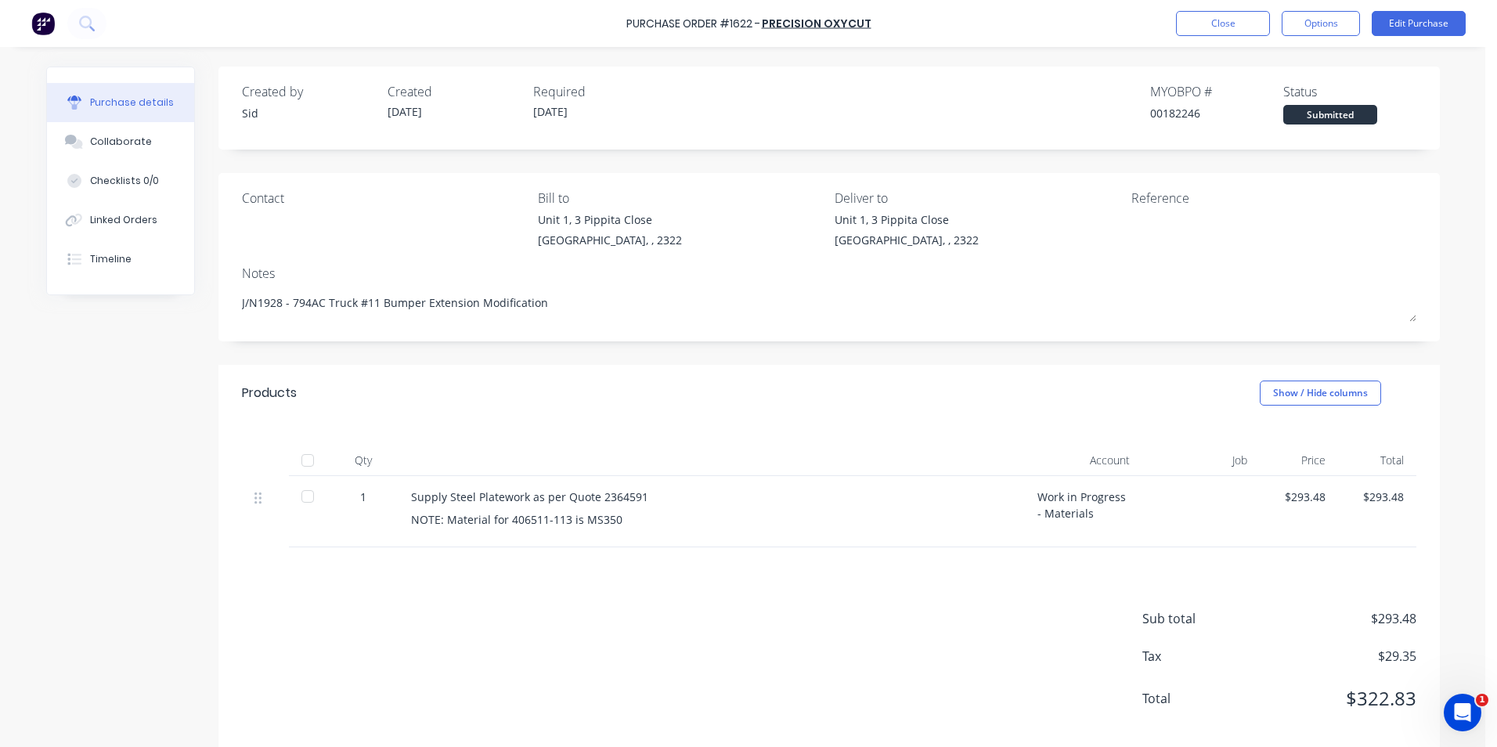
click at [56, 360] on div "Created by Sid Created 29/09/25 Required 02/10/25 MYOB PO # 00182246 Status Sub…" at bounding box center [743, 411] width 1394 height 688
click at [1228, 24] on button "Close" at bounding box center [1223, 23] width 94 height 25
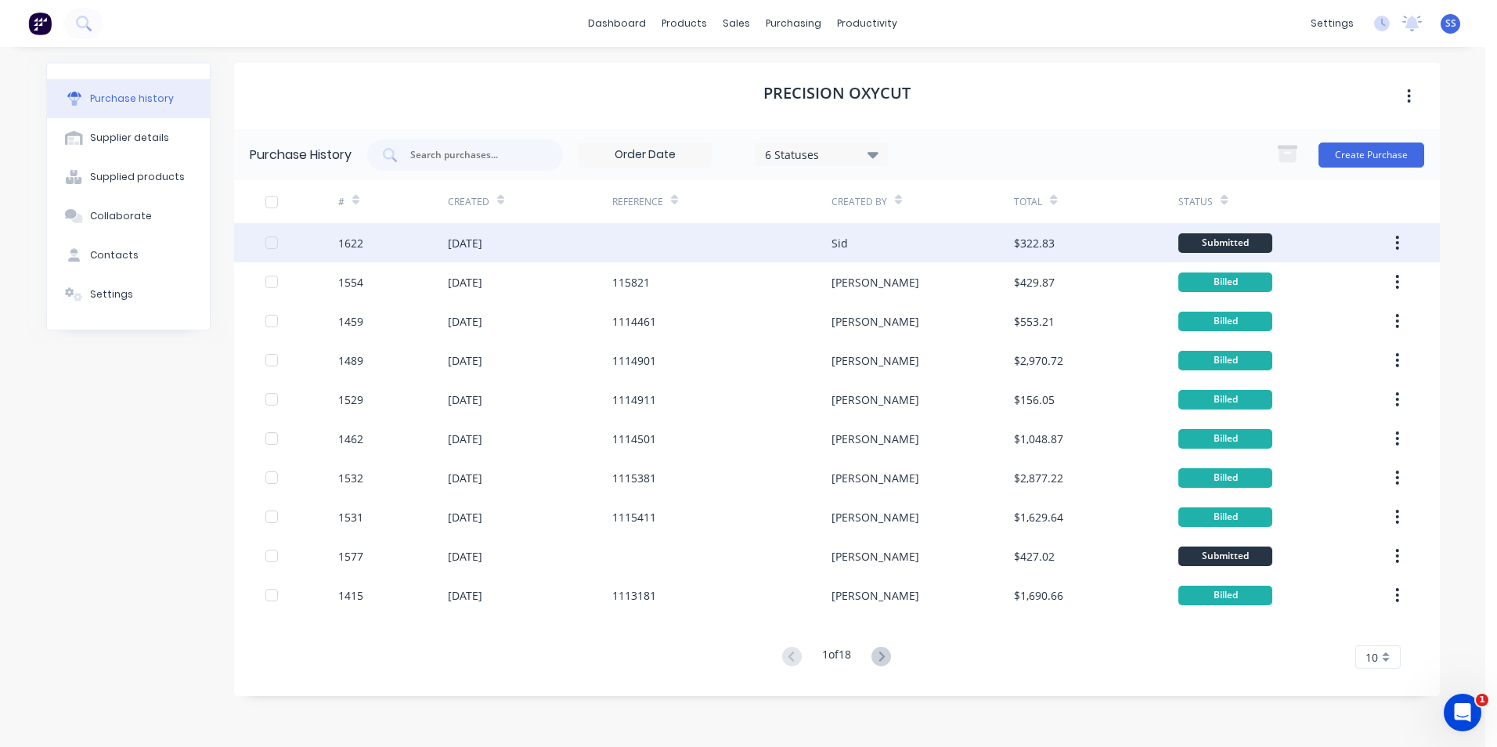
click at [359, 247] on div "1622" at bounding box center [350, 243] width 25 height 16
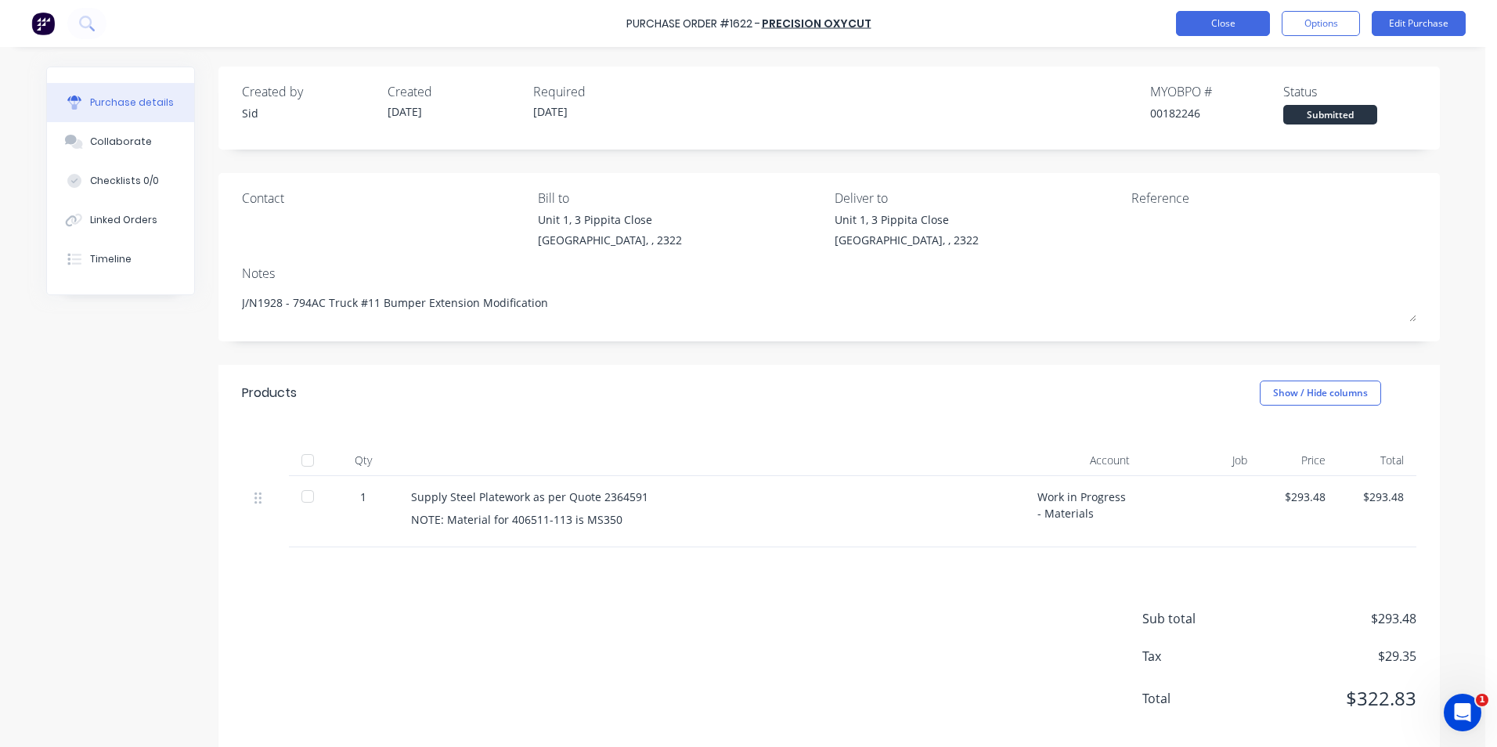
click at [1248, 25] on button "Close" at bounding box center [1223, 23] width 94 height 25
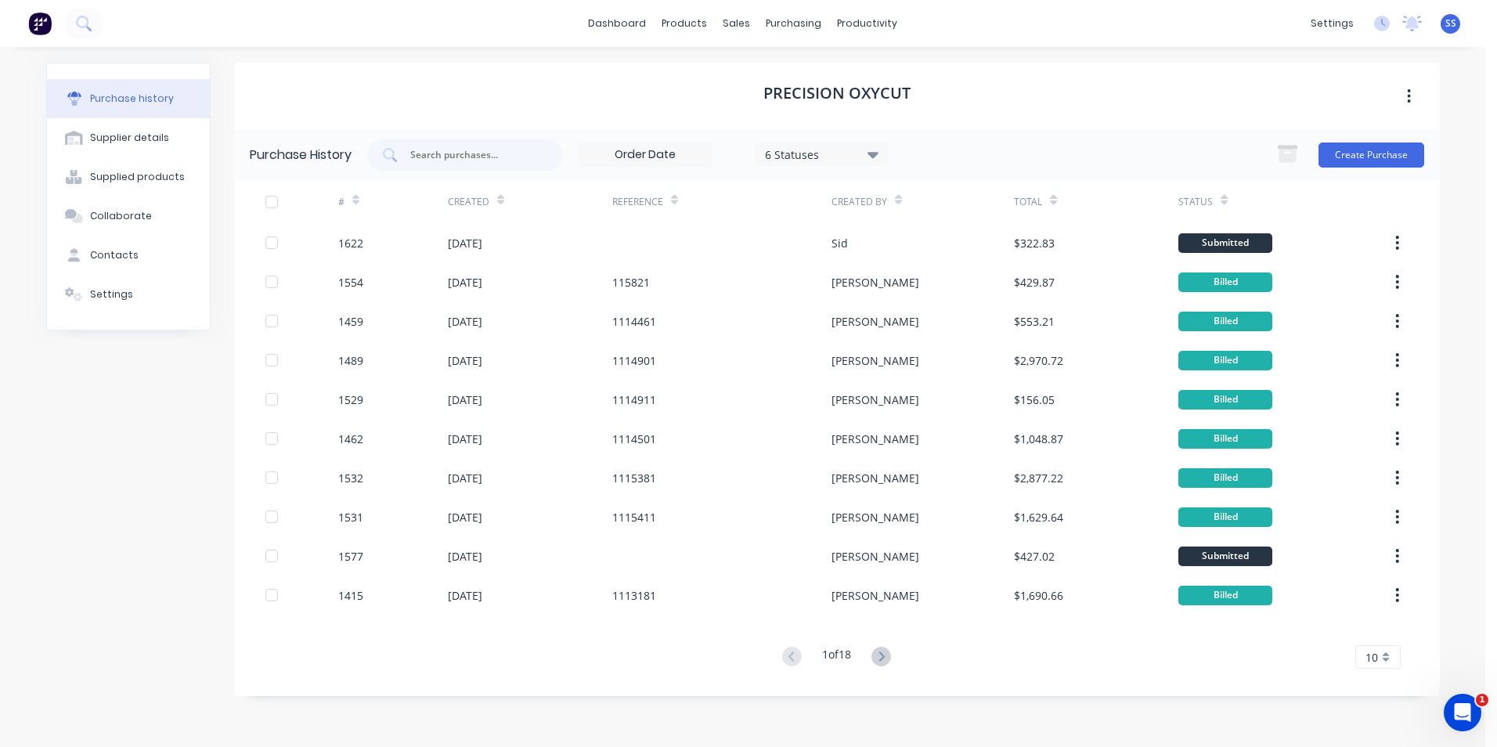
click at [56, 479] on div "Purchase history Supplier details Supplied products Collaborate Contacts Settin…" at bounding box center [128, 389] width 164 height 653
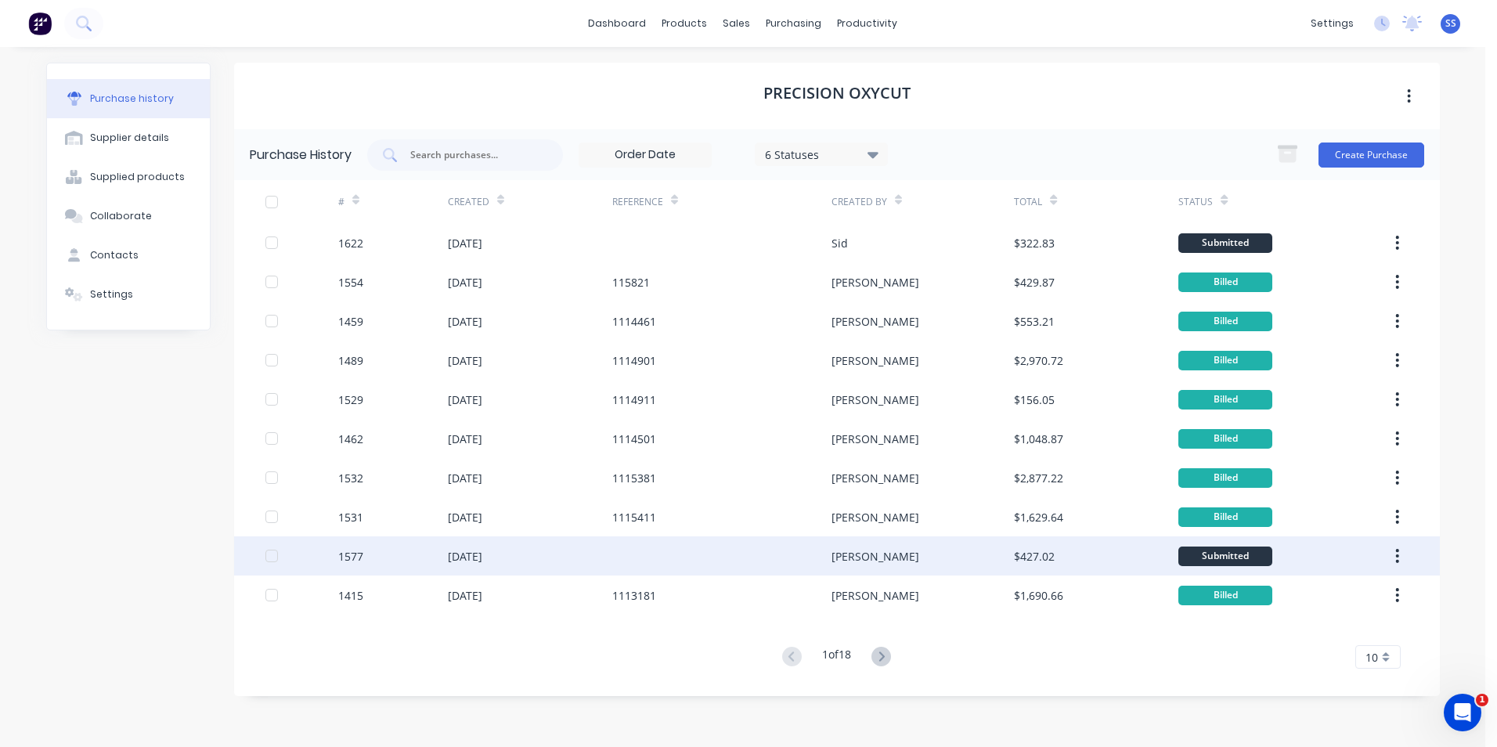
click at [356, 557] on div "1577" at bounding box center [350, 556] width 25 height 16
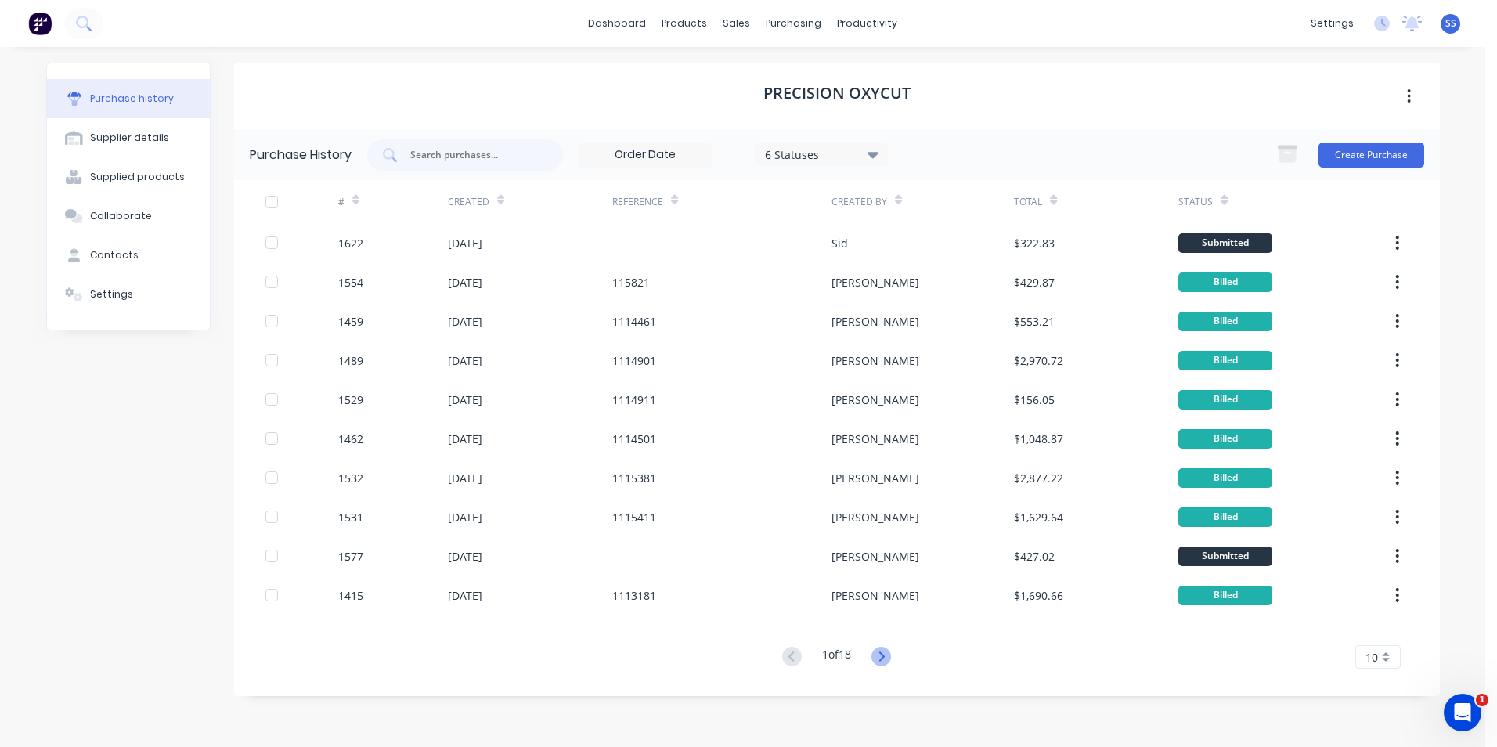
click at [890, 659] on icon at bounding box center [882, 657] width 20 height 20
click at [793, 658] on icon at bounding box center [792, 657] width 20 height 20
click at [116, 449] on div "Purchase history Supplier details Supplied products Collaborate Contacts Settin…" at bounding box center [128, 389] width 164 height 653
click at [785, 78] on div "Sales Orders" at bounding box center [795, 75] width 64 height 14
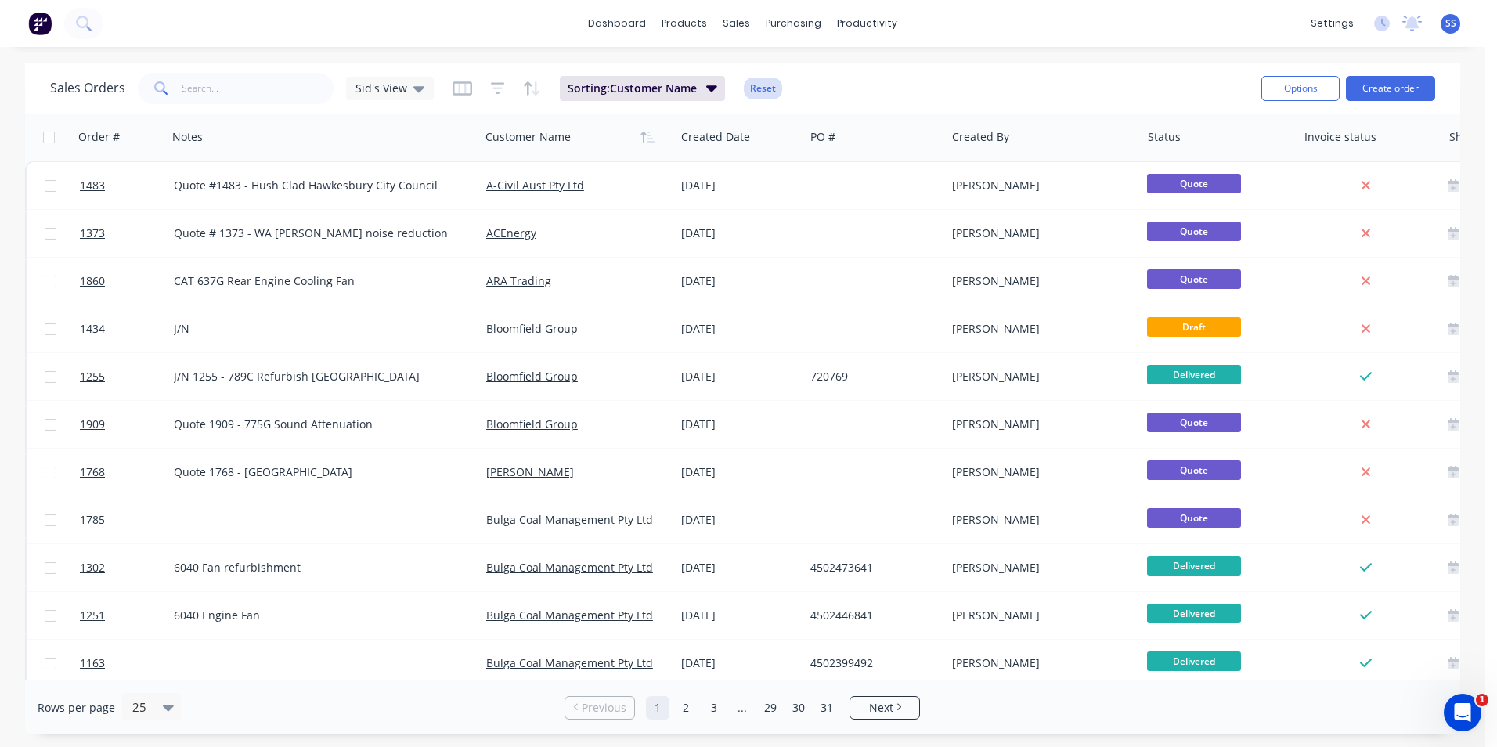
click at [764, 87] on button "Reset" at bounding box center [763, 89] width 38 height 22
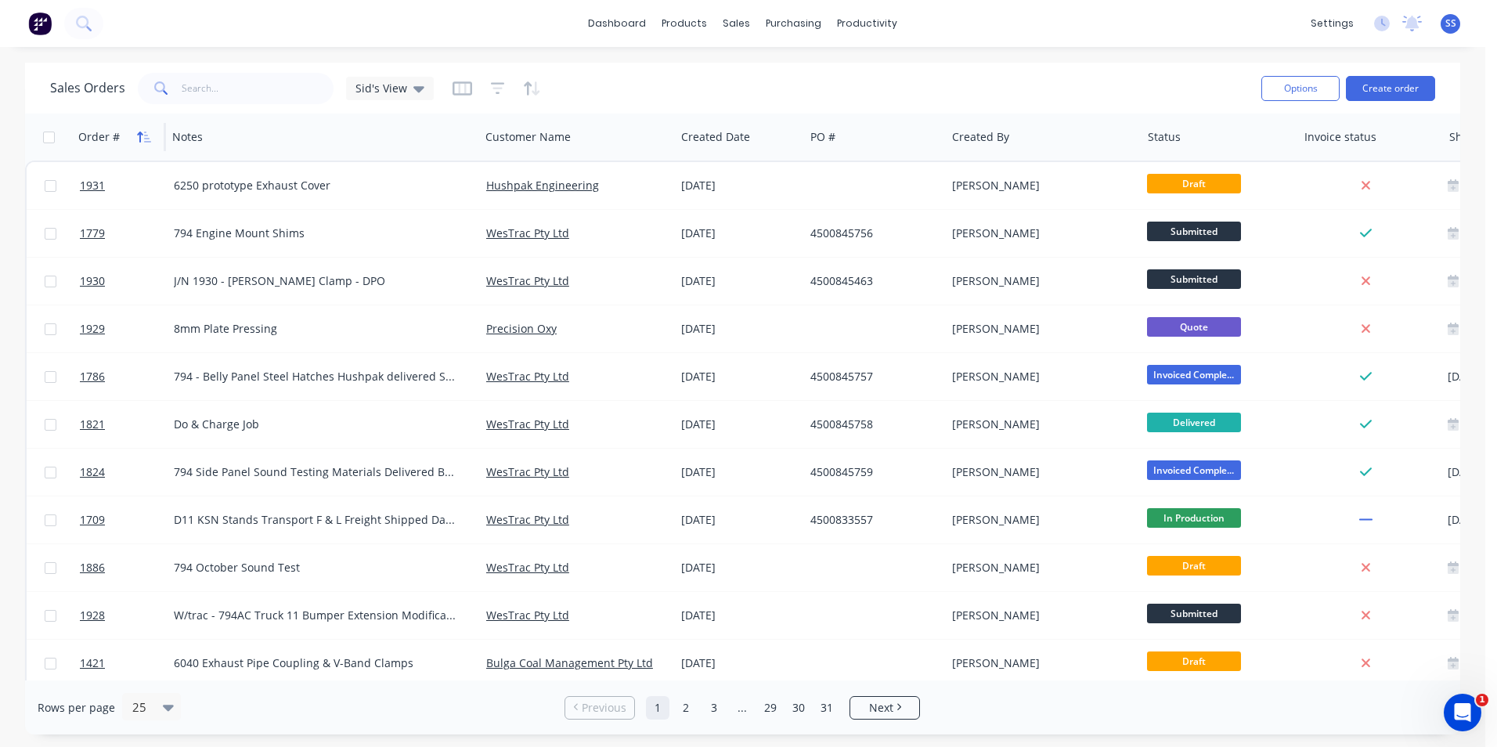
click at [139, 136] on icon "button" at bounding box center [139, 137] width 5 height 11
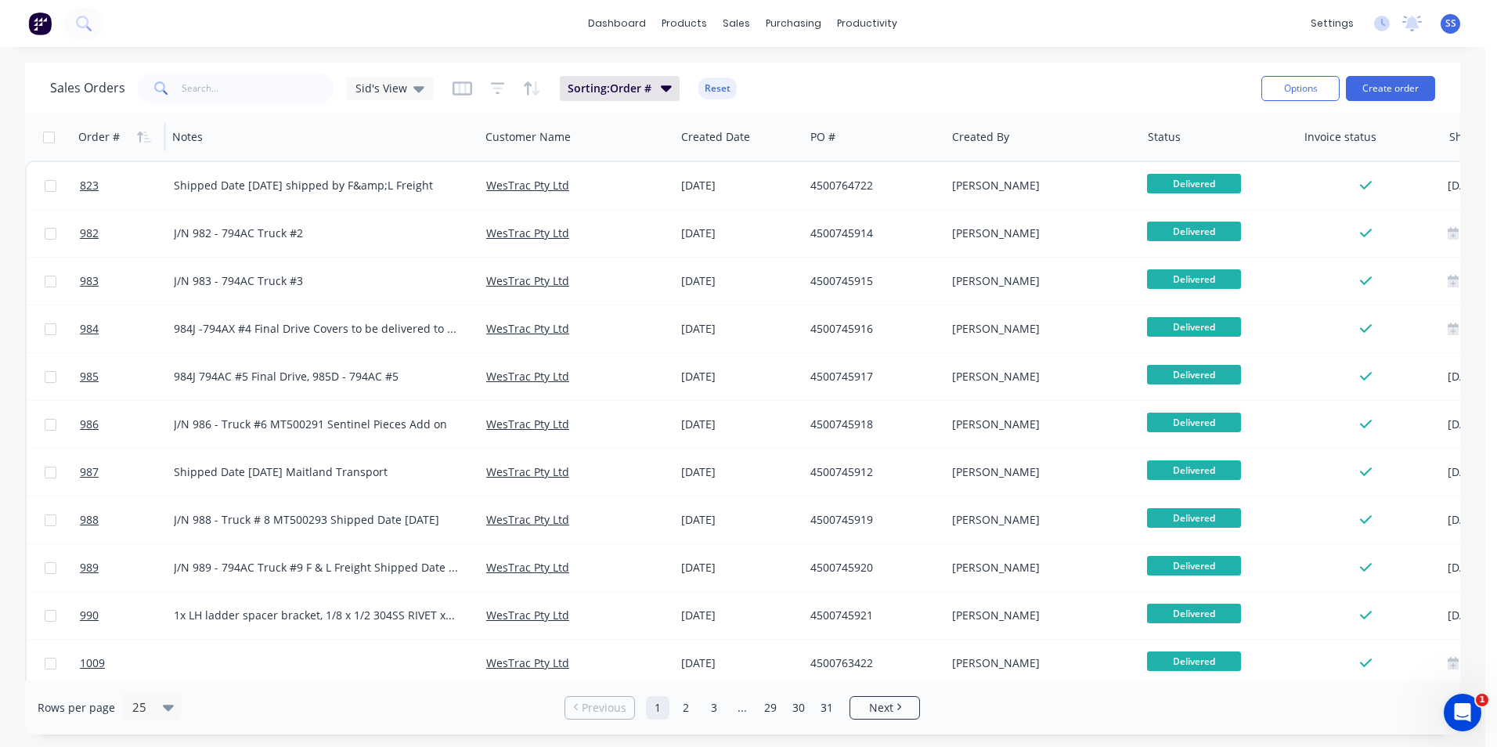
click at [139, 136] on icon "button" at bounding box center [139, 137] width 5 height 11
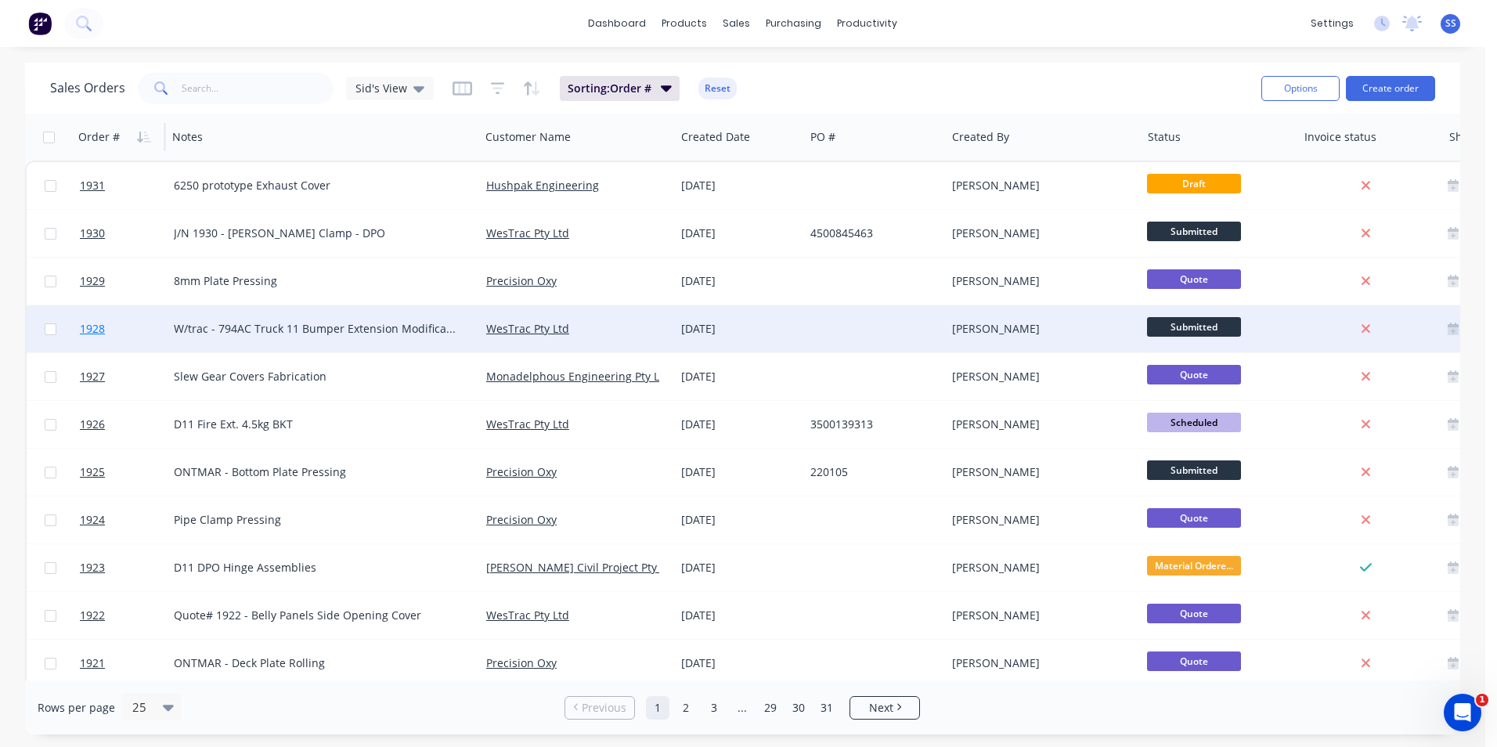
click at [96, 327] on span "1928" at bounding box center [92, 329] width 25 height 16
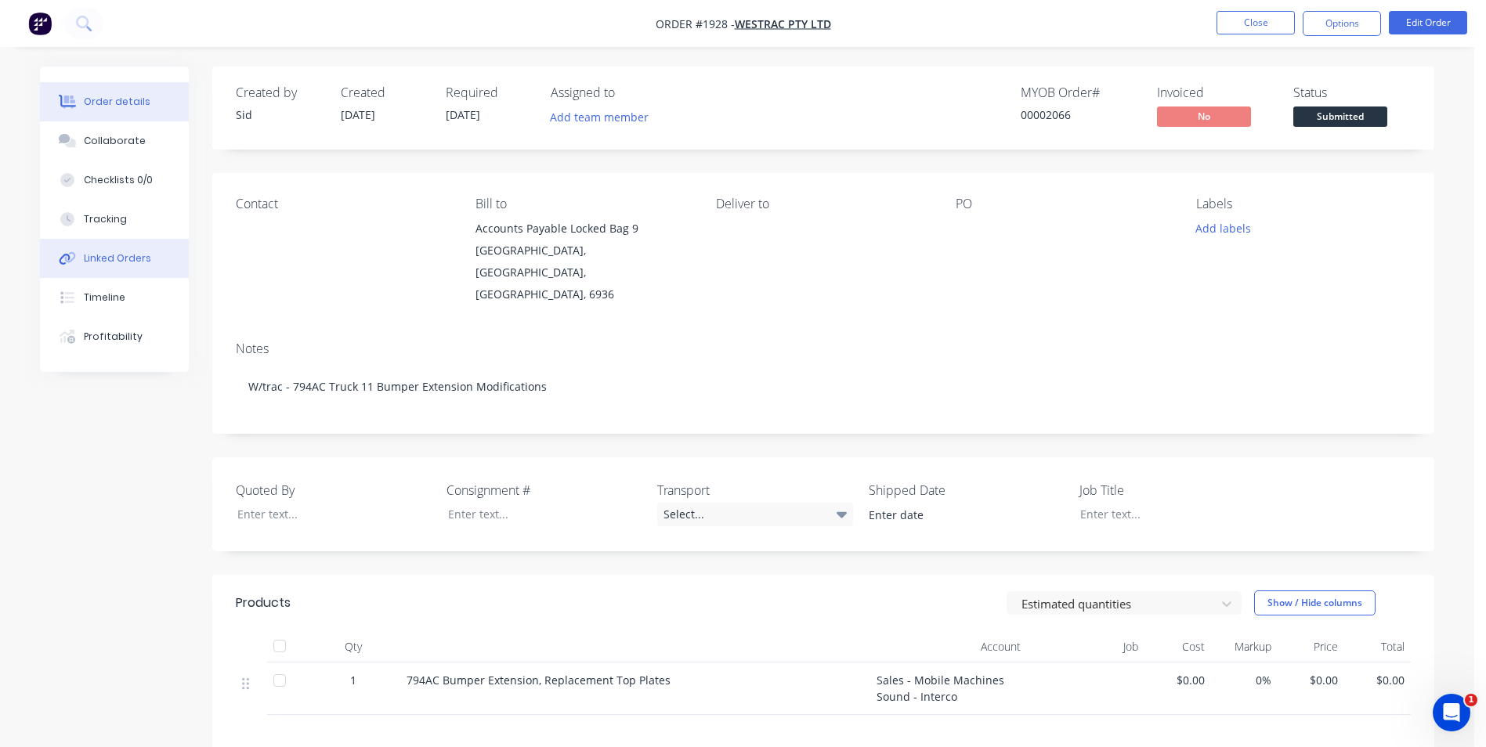
click at [111, 247] on button "Linked Orders" at bounding box center [114, 258] width 149 height 39
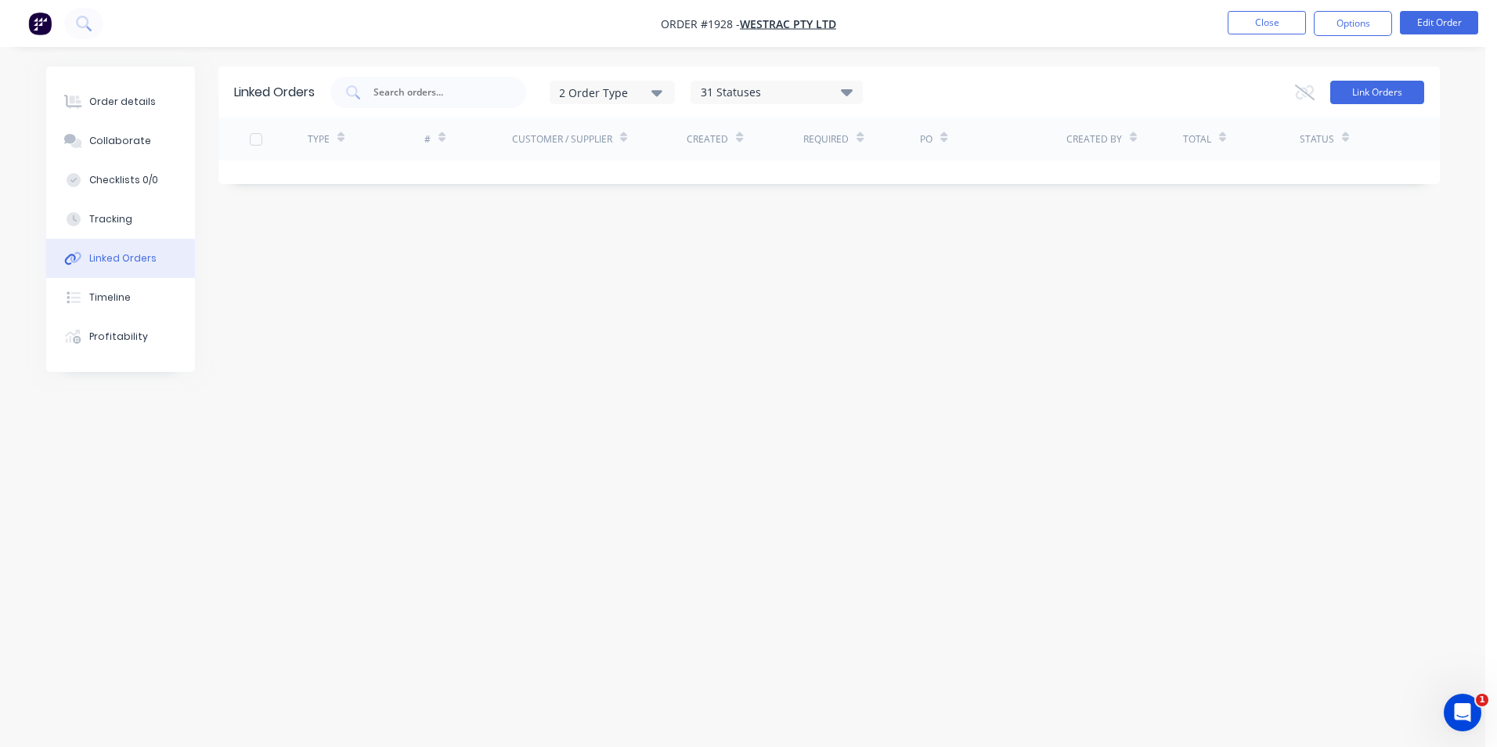
click at [1358, 95] on button "Link Orders" at bounding box center [1378, 92] width 94 height 23
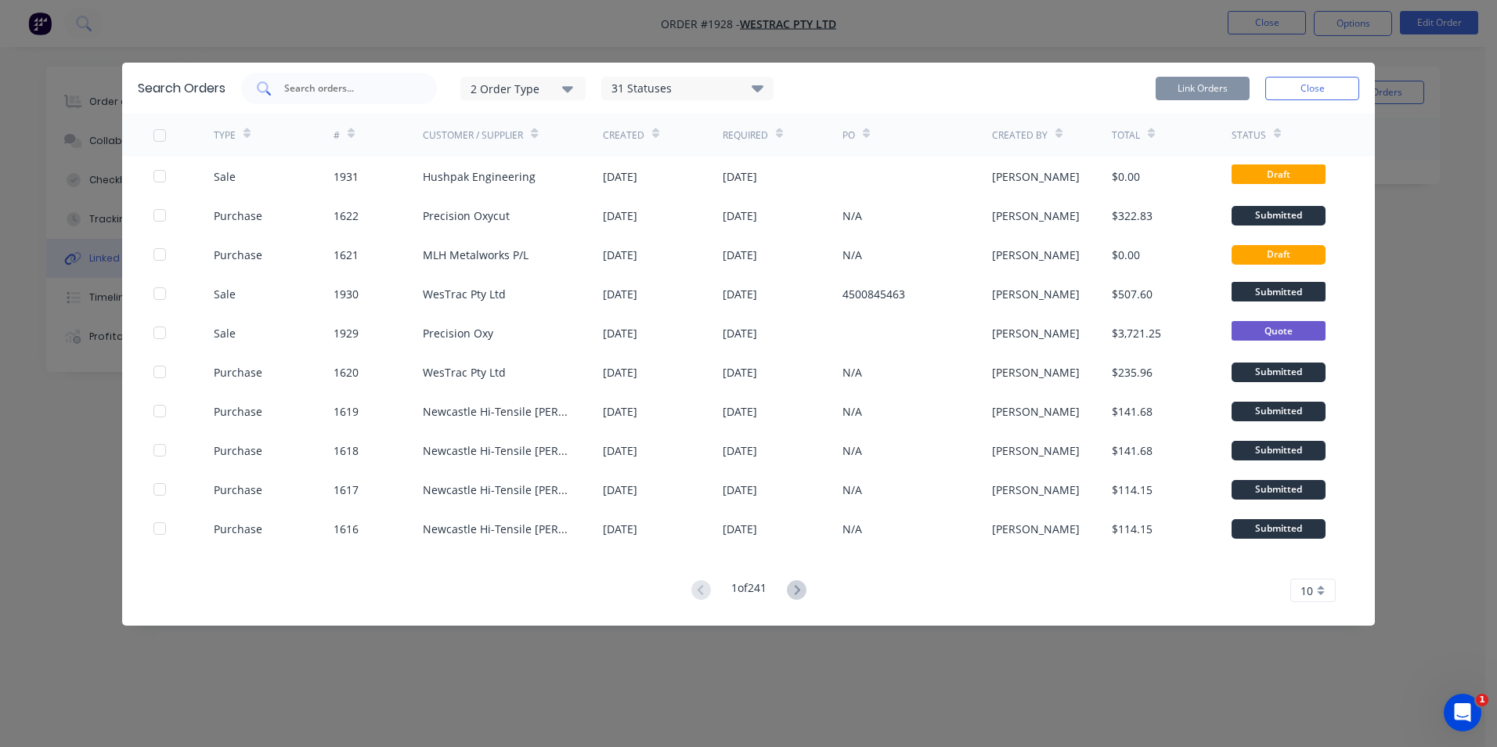
click at [370, 85] on input "text" at bounding box center [348, 89] width 130 height 16
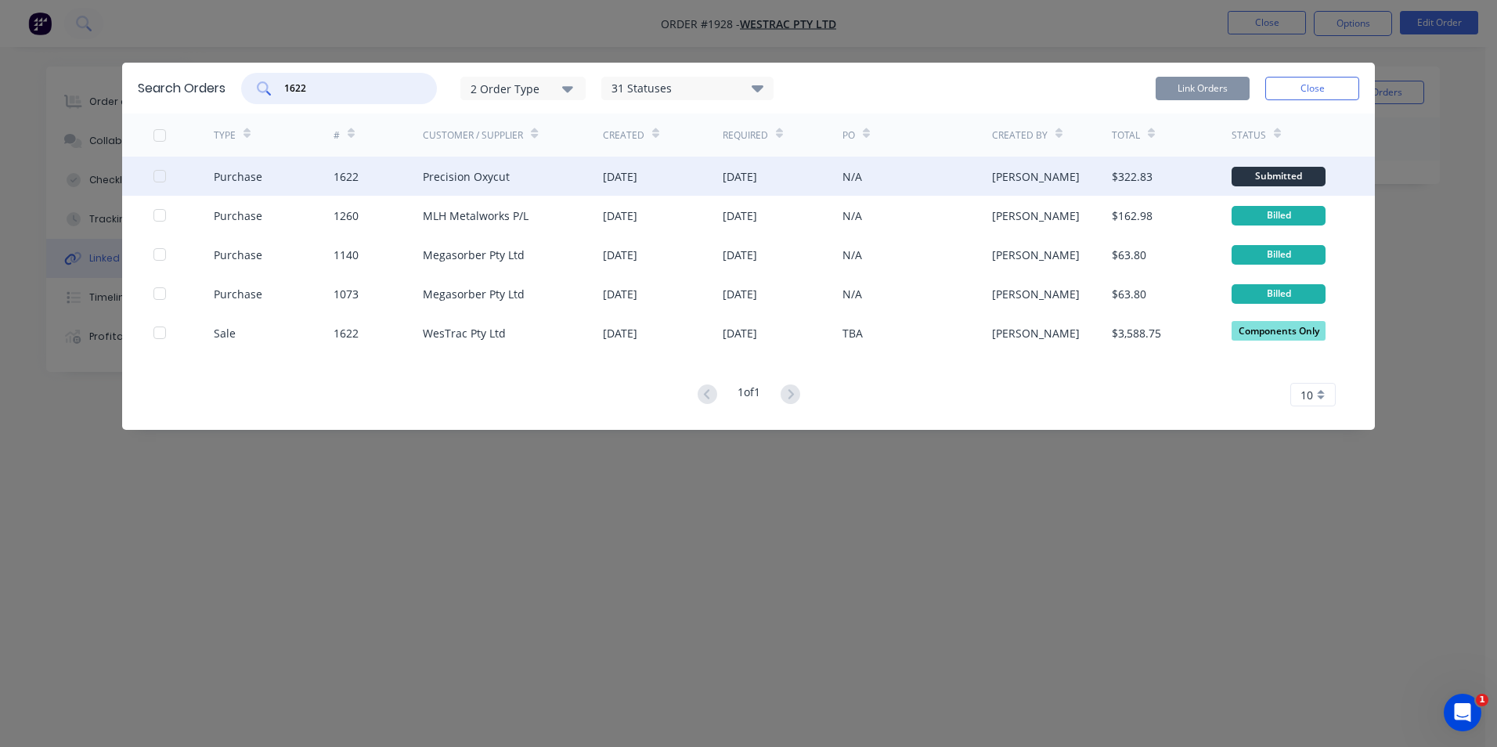
click at [161, 176] on div at bounding box center [159, 176] width 31 height 31
type input "1622"
click at [1195, 81] on button "Link Orders" at bounding box center [1203, 88] width 94 height 23
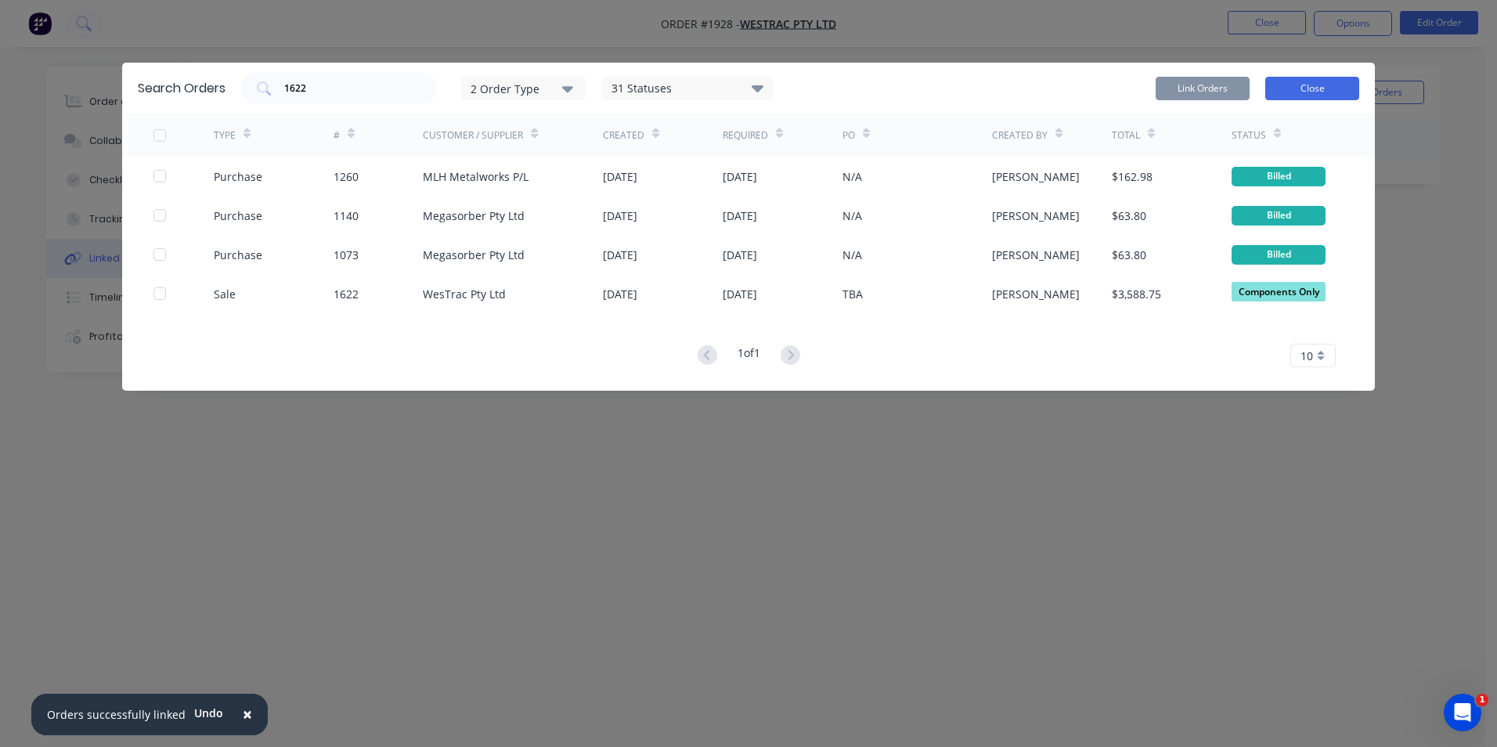
click at [1319, 86] on button "Close" at bounding box center [1313, 88] width 94 height 23
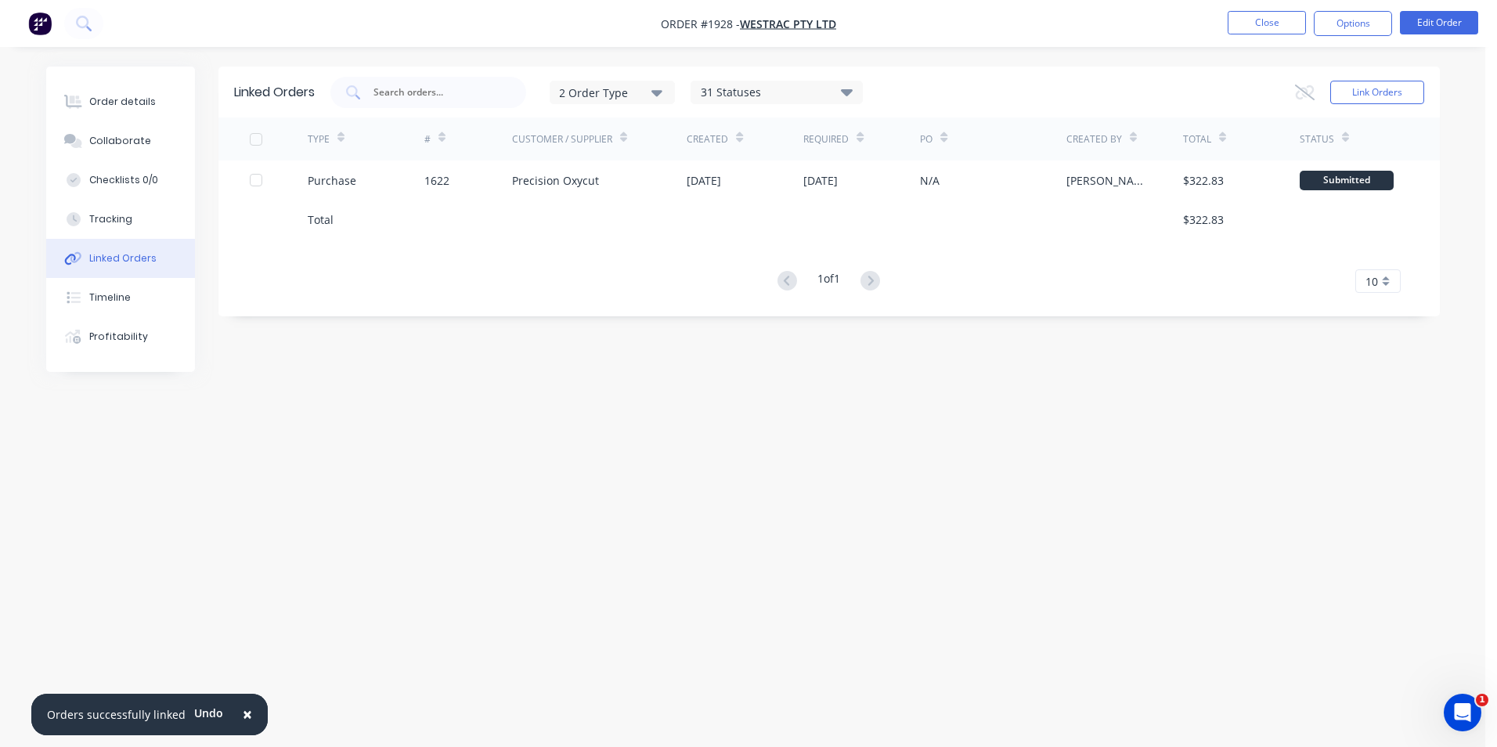
click at [576, 405] on div "Linked Orders 2 Order Type 31 Statuses Sales Order Status All Archived Draft Qu…" at bounding box center [743, 344] width 1394 height 554
click at [702, 474] on div "Linked Orders 2 Order Type 31 Statuses Sales Order Status All Archived Draft Qu…" at bounding box center [743, 344] width 1394 height 554
click at [1262, 23] on button "Close" at bounding box center [1267, 22] width 78 height 23
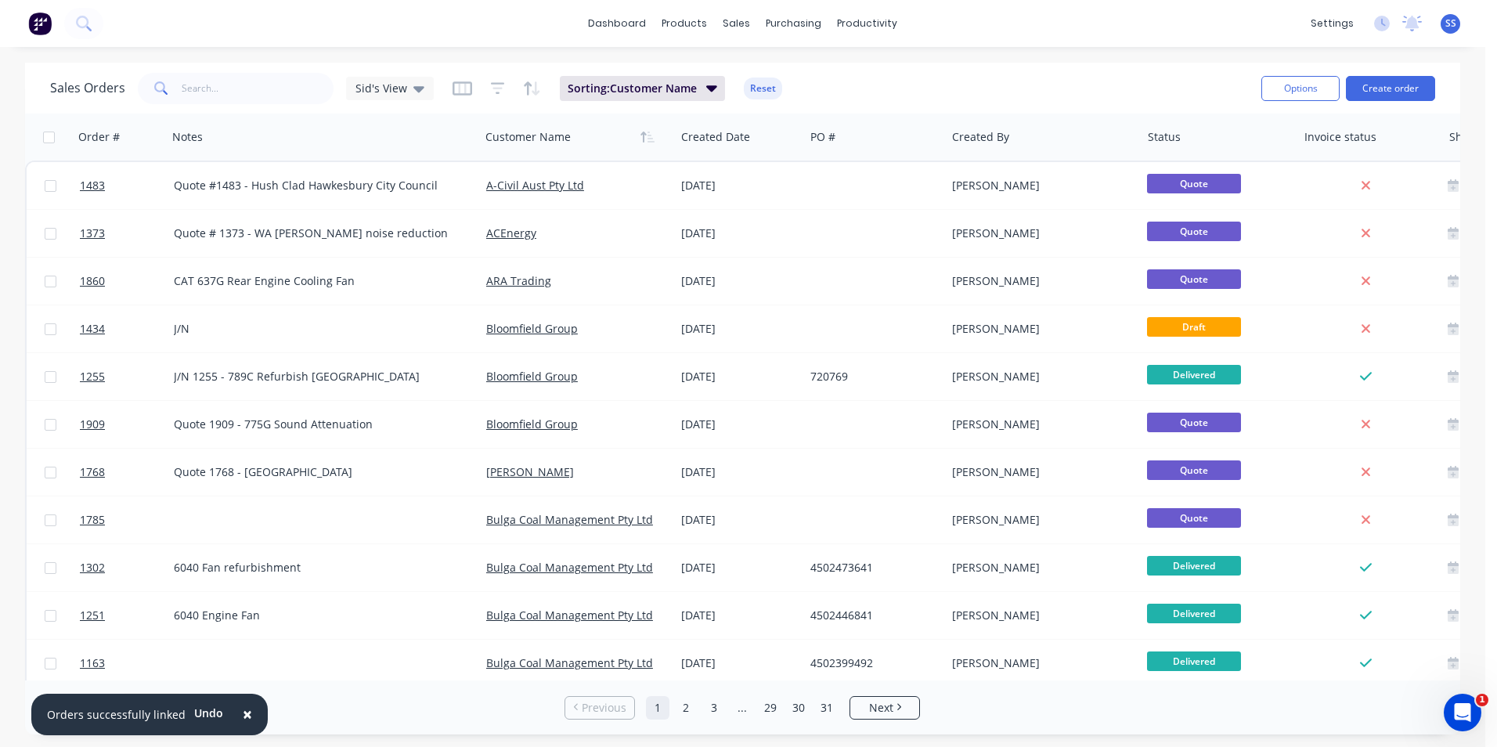
click at [1197, 24] on div "dashboard products sales purchasing productivity dashboard products Product Cat…" at bounding box center [743, 23] width 1486 height 47
click at [243, 716] on span "×" at bounding box center [247, 714] width 9 height 22
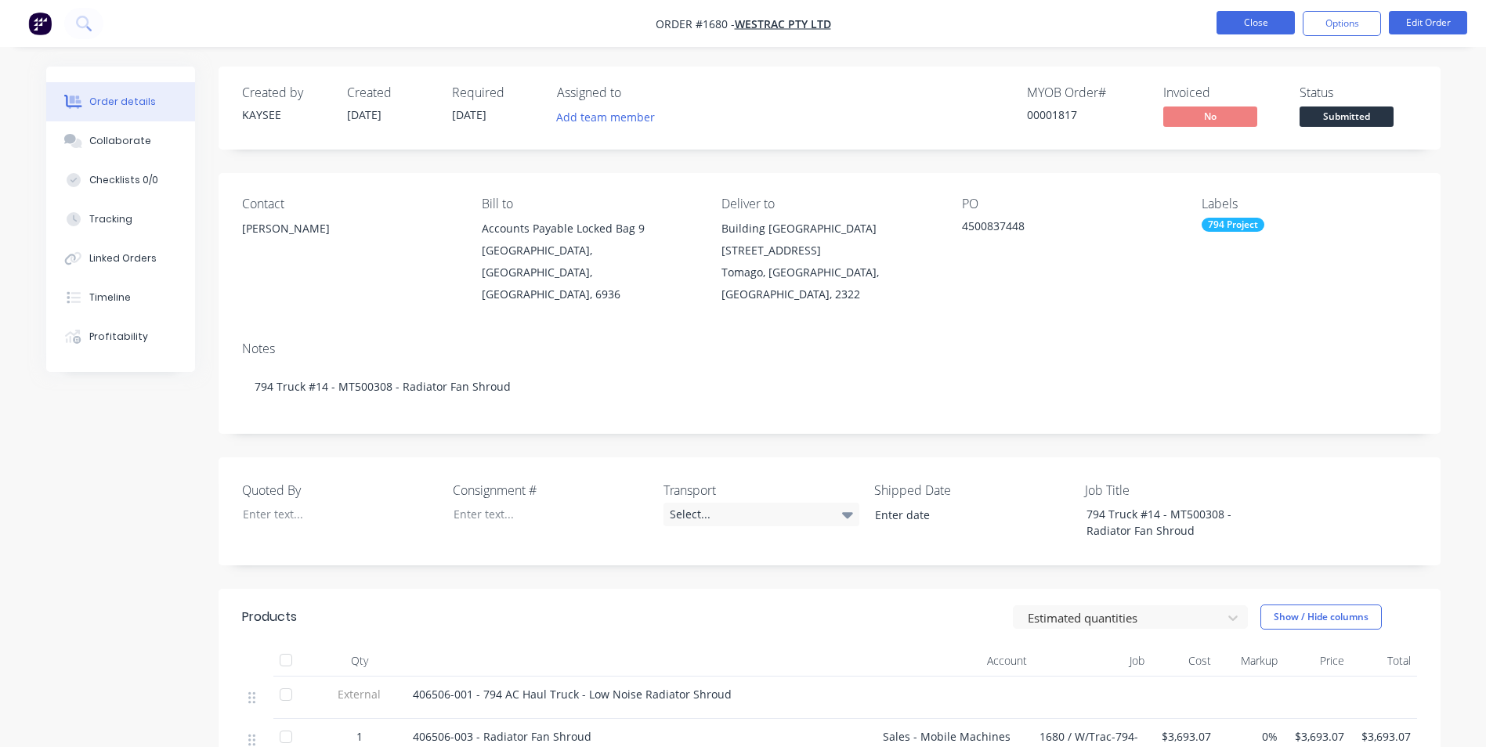
click at [1272, 24] on button "Close" at bounding box center [1255, 22] width 78 height 23
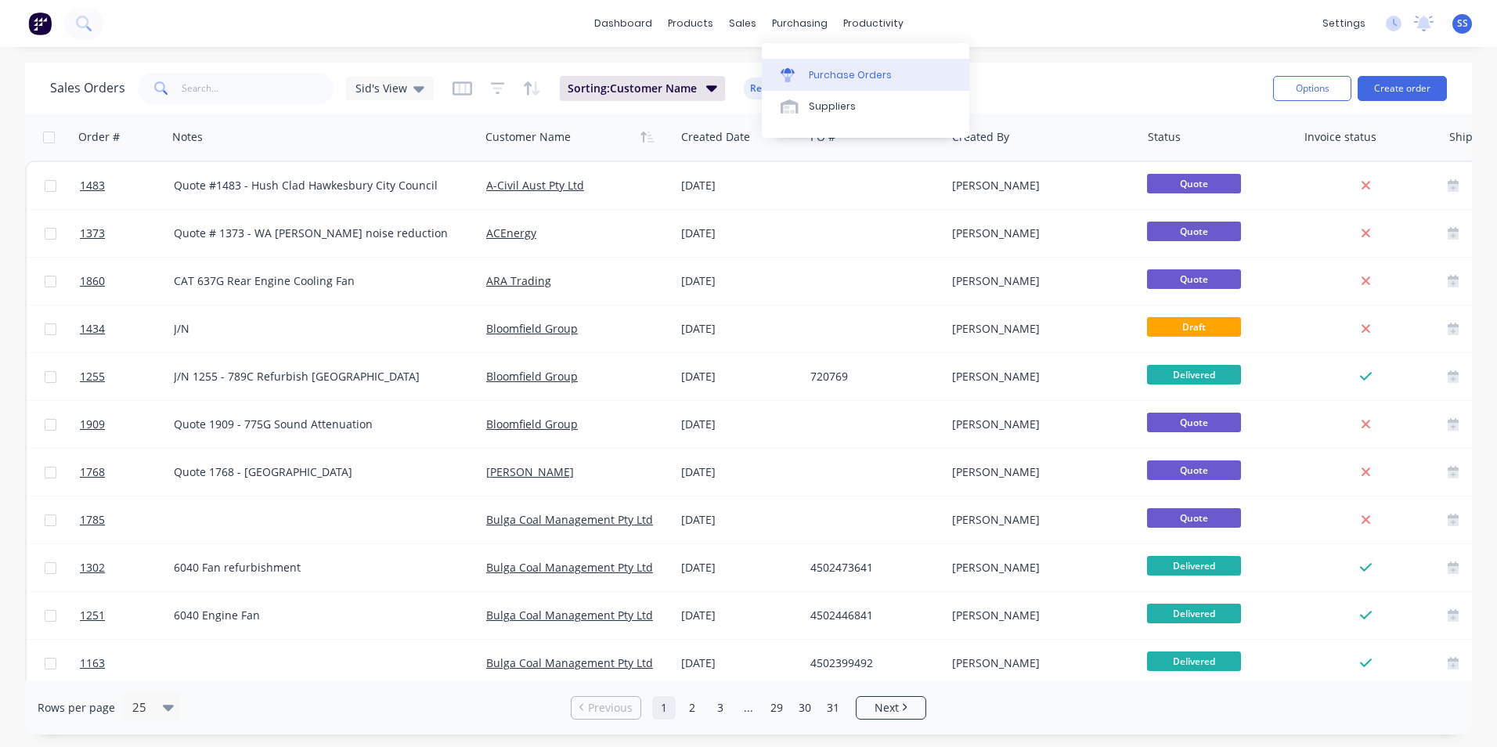
click at [821, 73] on div "Purchase Orders" at bounding box center [850, 75] width 83 height 14
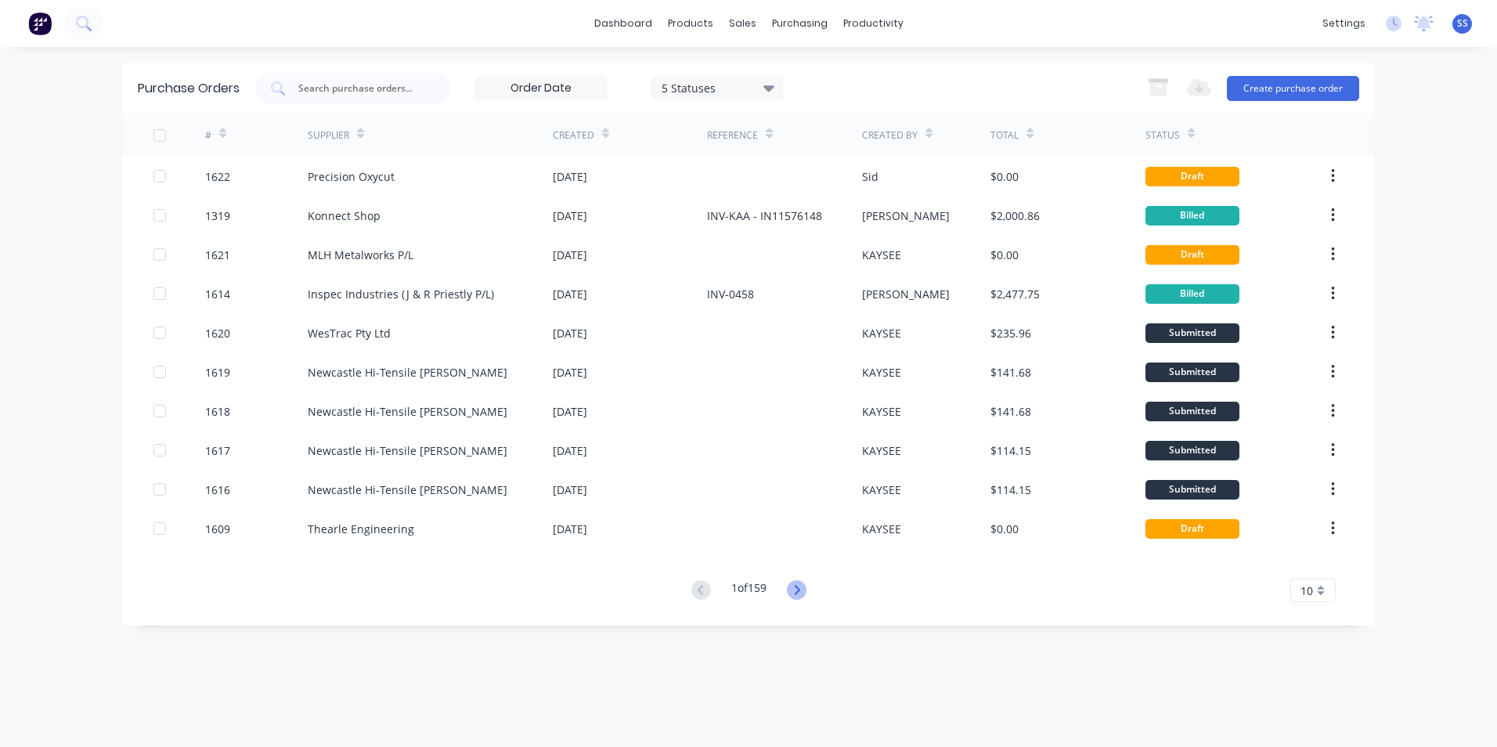
click at [799, 584] on icon at bounding box center [797, 590] width 20 height 20
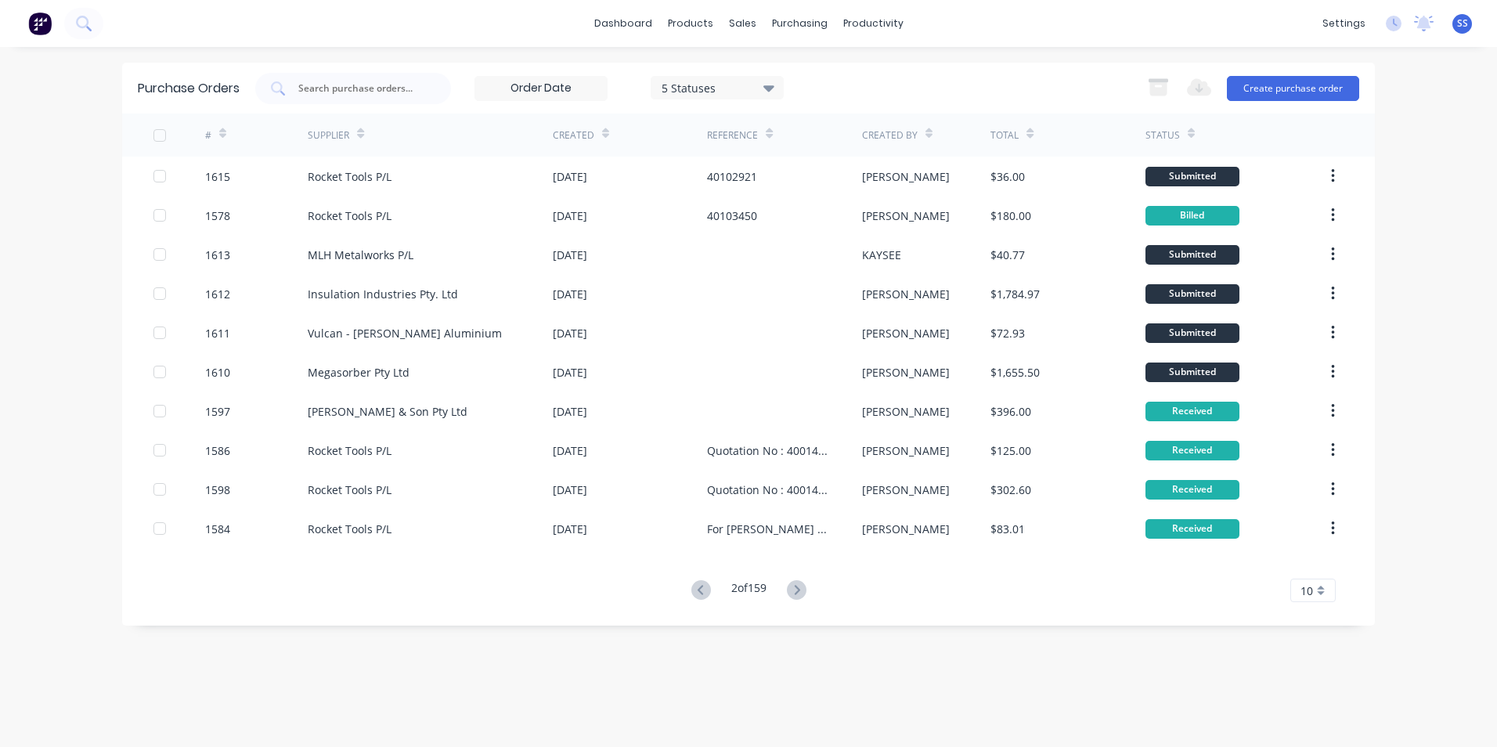
click at [696, 579] on button at bounding box center [701, 590] width 29 height 23
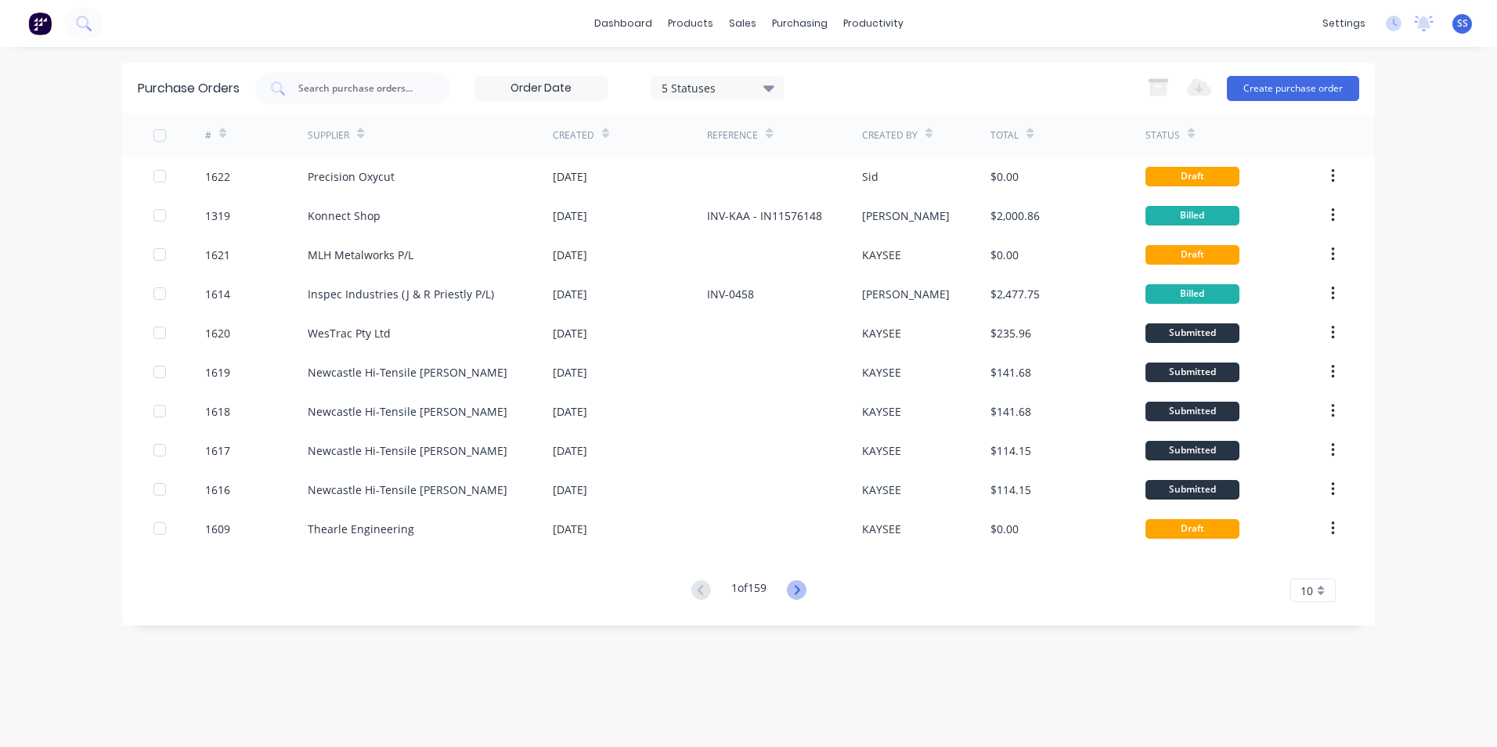
click at [794, 588] on icon at bounding box center [797, 590] width 20 height 20
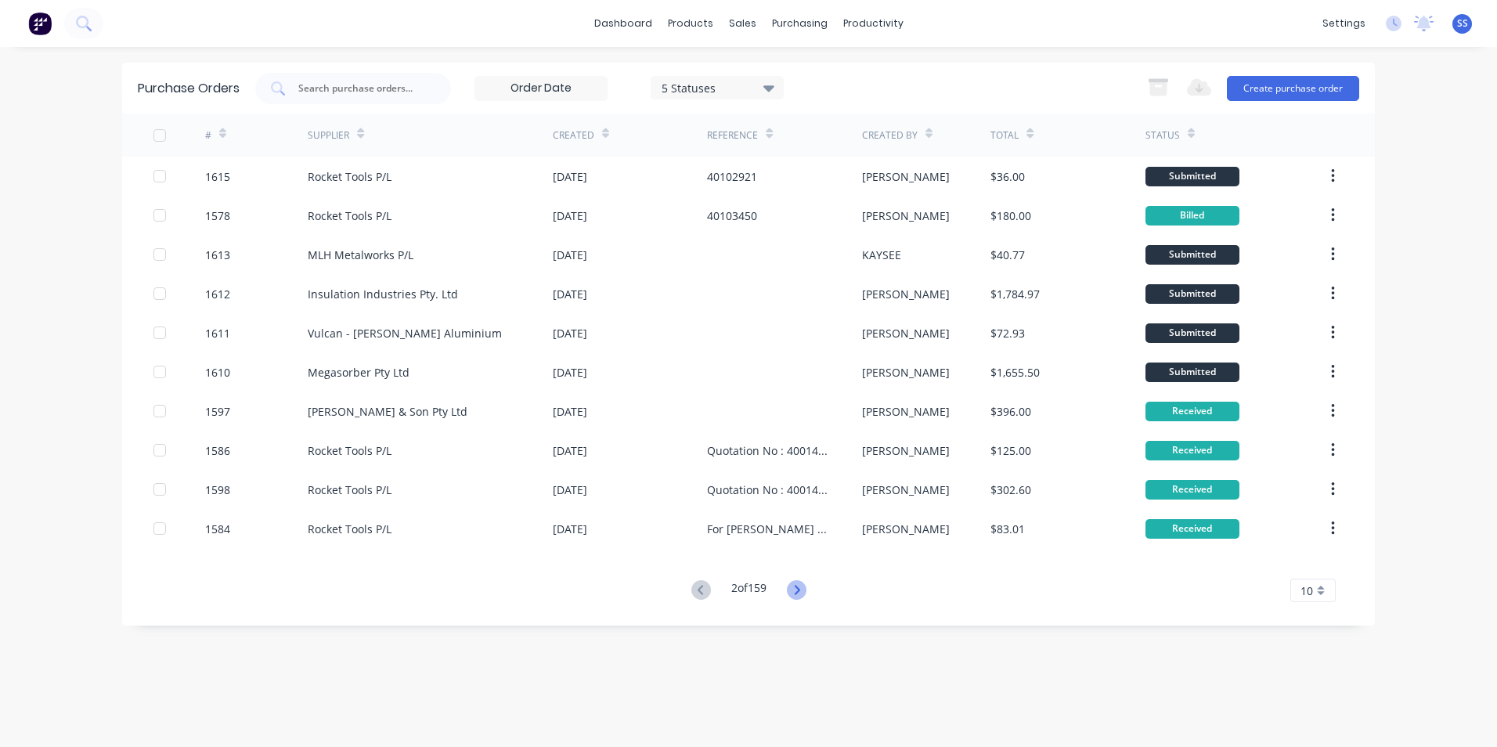
click at [797, 587] on icon at bounding box center [797, 590] width 20 height 20
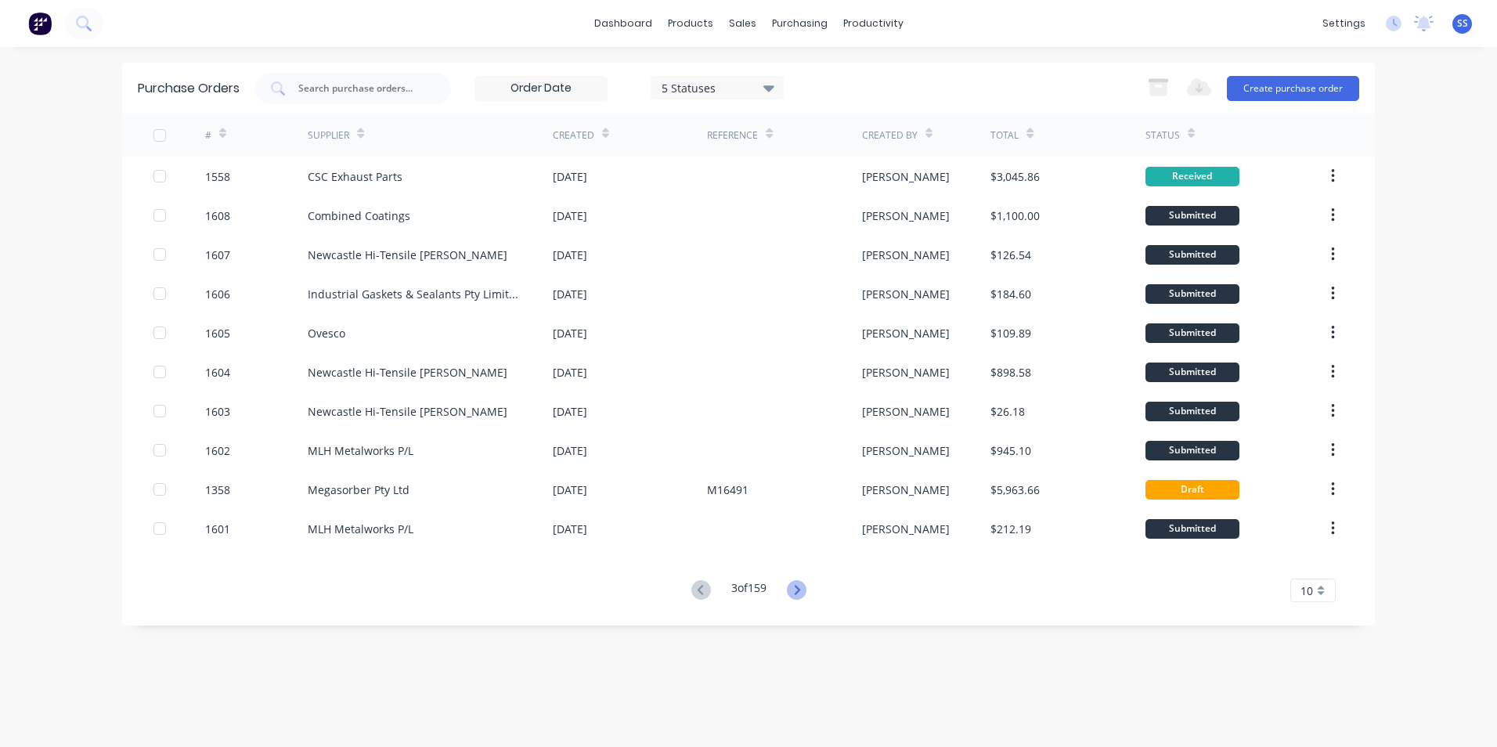
click at [797, 589] on icon at bounding box center [797, 590] width 20 height 20
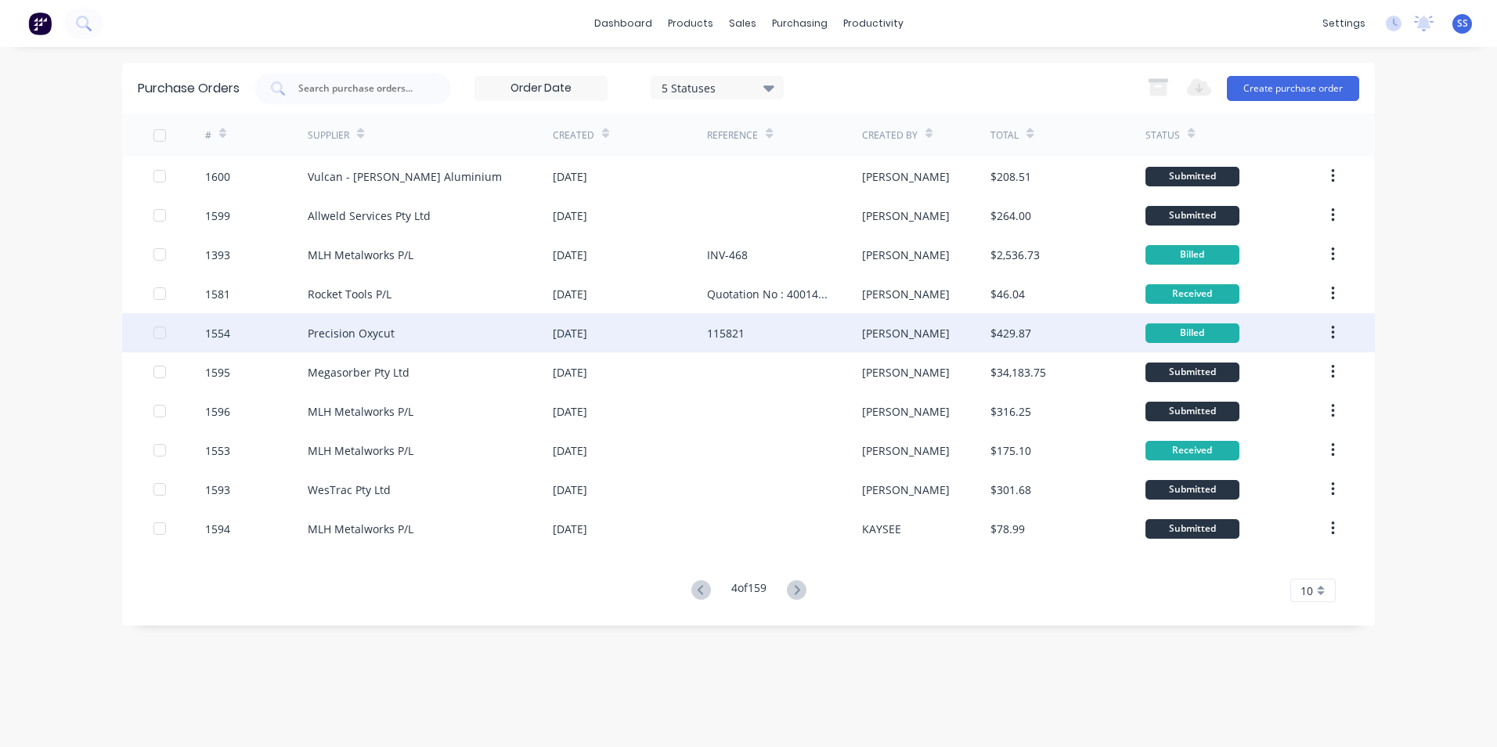
click at [224, 331] on div "1554" at bounding box center [217, 333] width 25 height 16
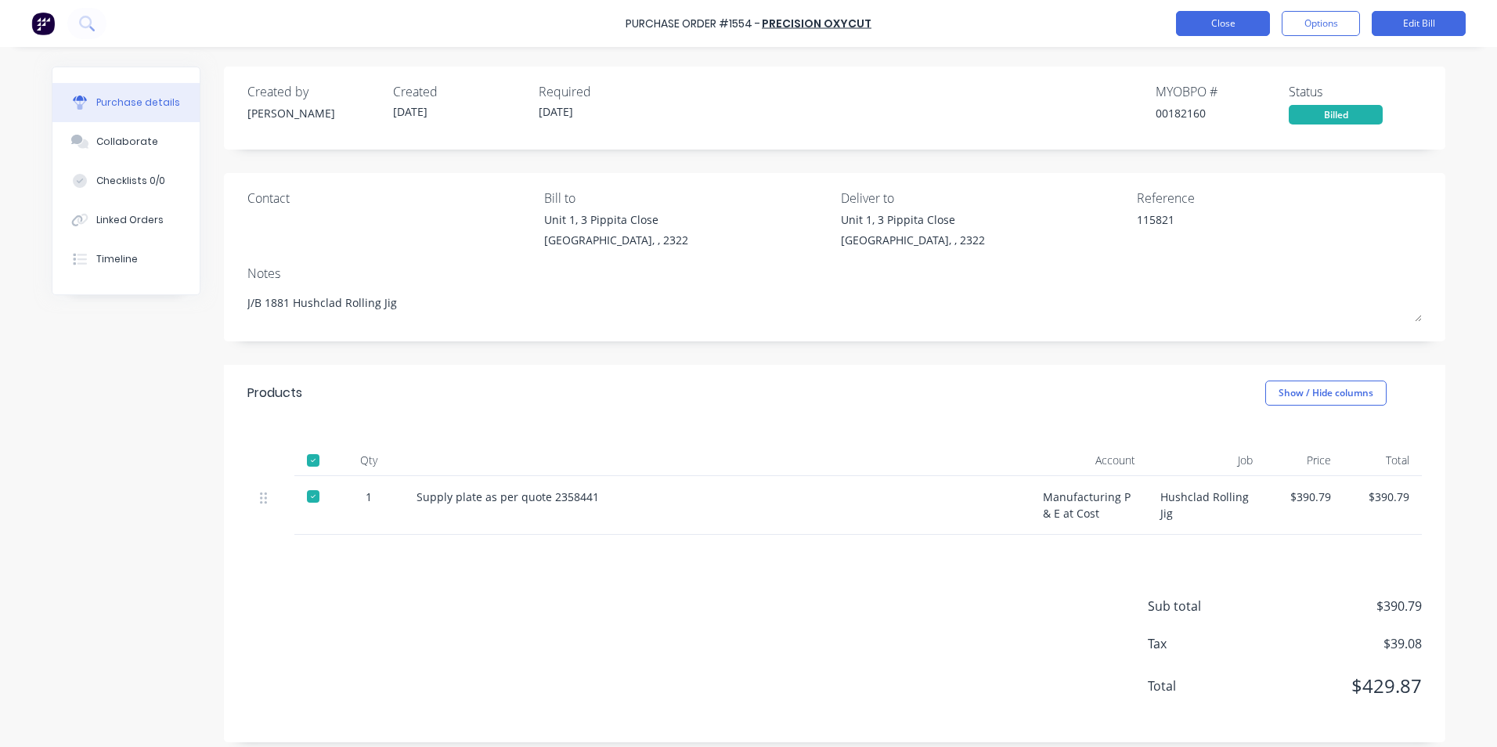
click at [1212, 23] on button "Close" at bounding box center [1223, 23] width 94 height 25
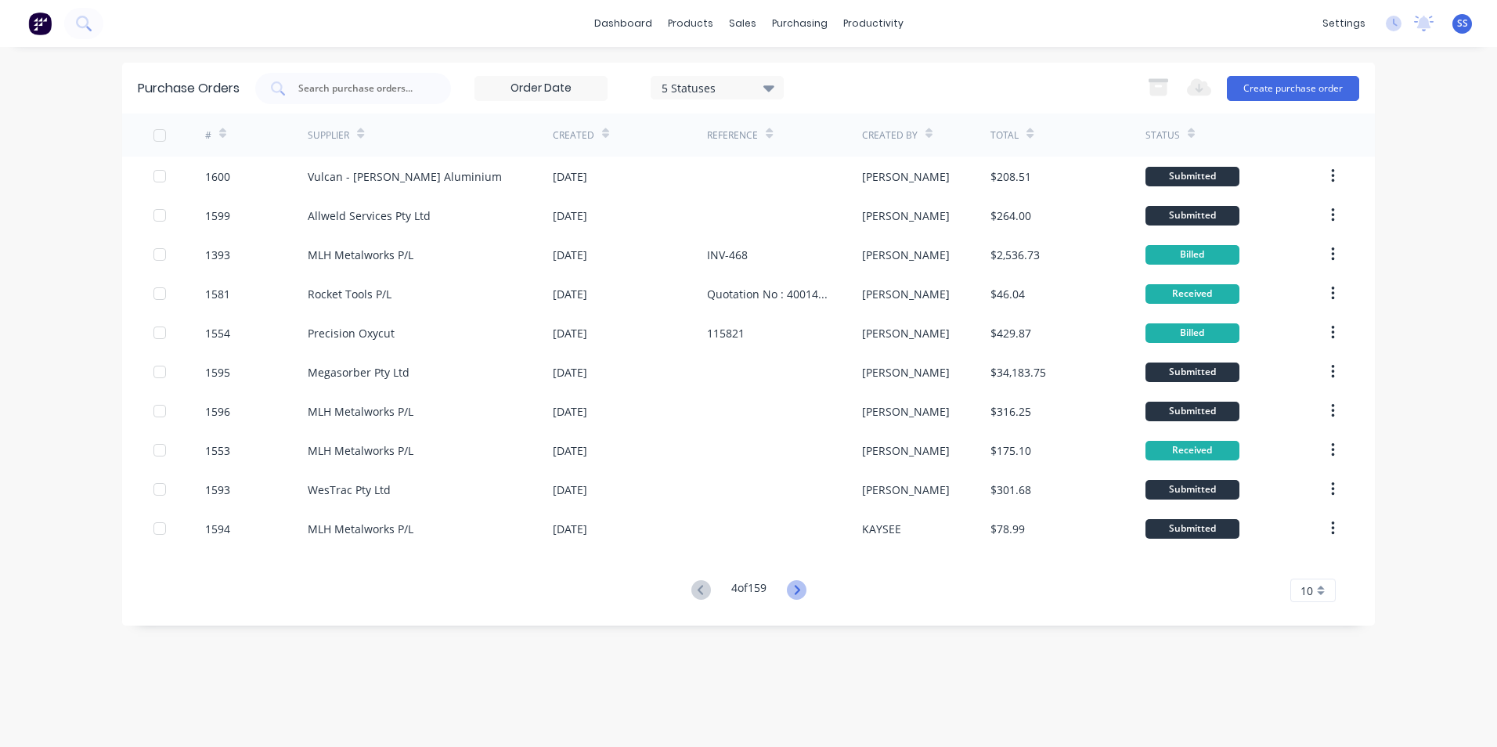
click at [800, 592] on icon at bounding box center [796, 589] width 5 height 9
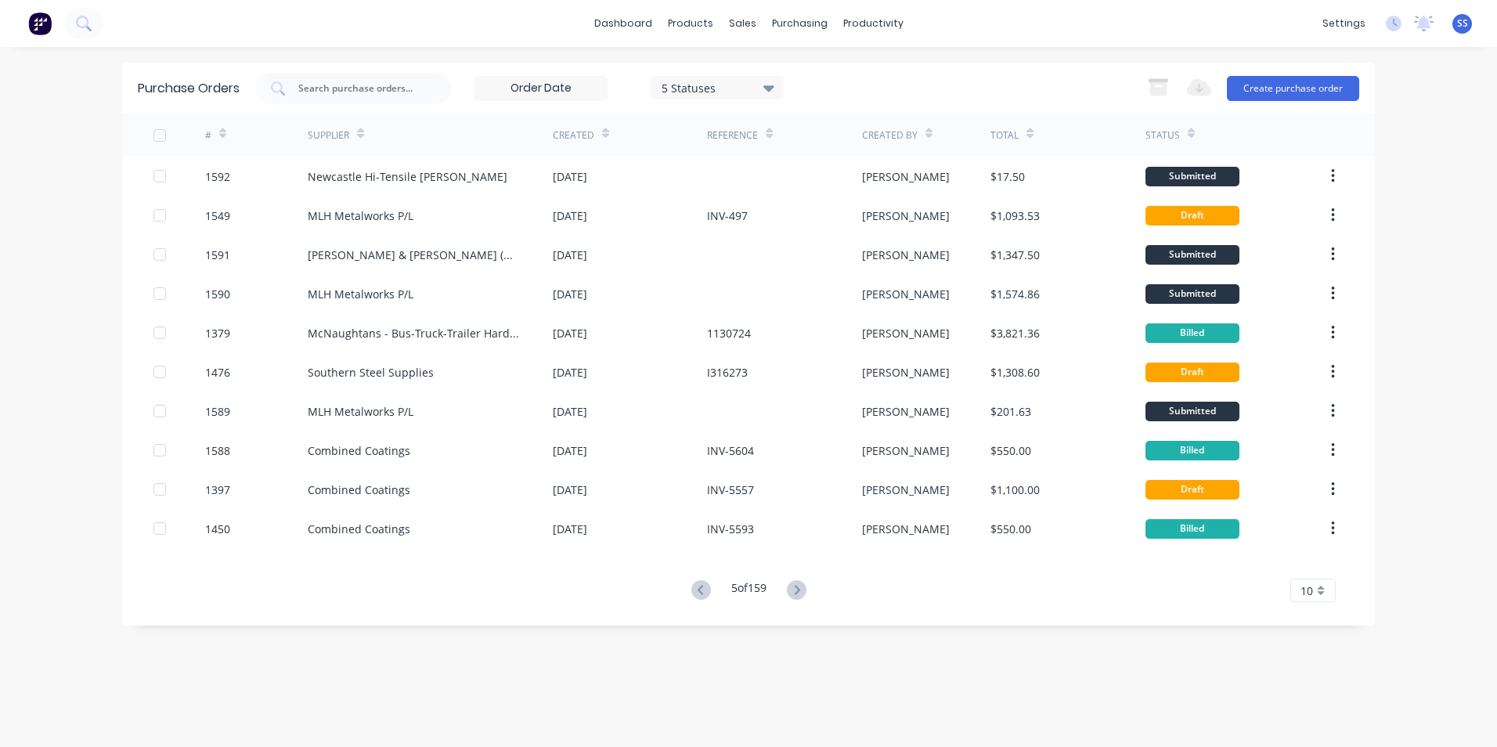
click at [800, 592] on icon at bounding box center [796, 589] width 5 height 9
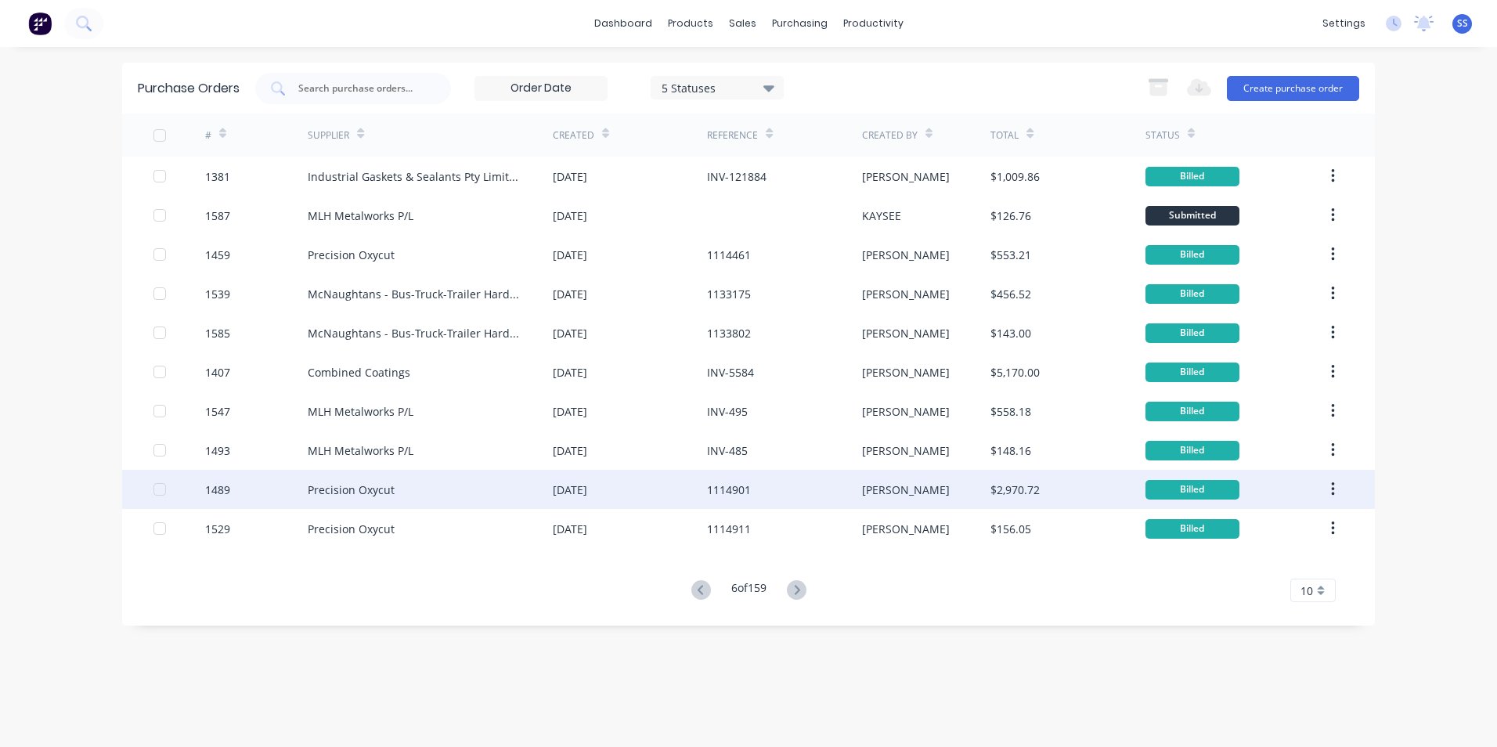
click at [213, 489] on div "1489" at bounding box center [217, 490] width 25 height 16
type textarea "x"
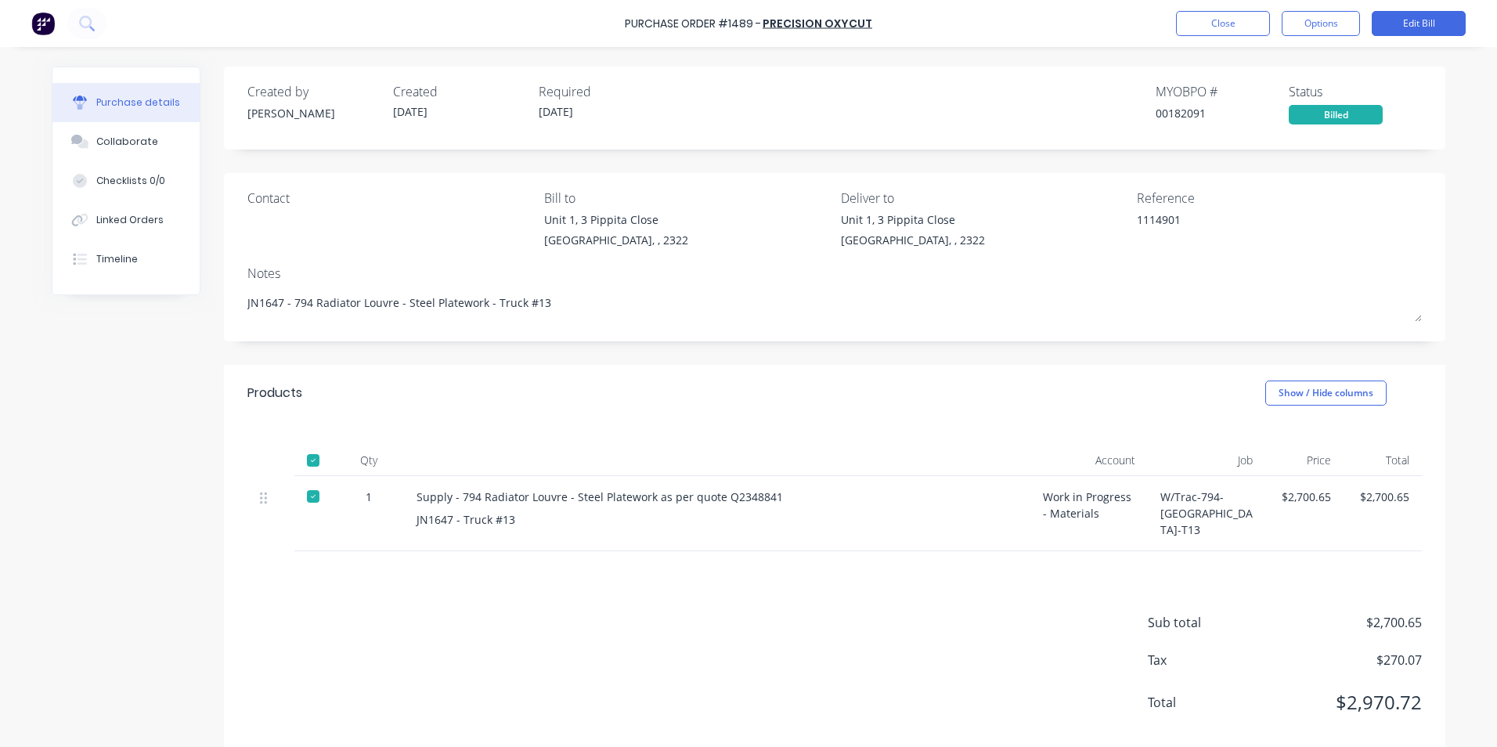
click at [139, 402] on div "Created by [PERSON_NAME] Created [DATE] Required [DATE] MYOB PO # 00182091 Stat…" at bounding box center [749, 413] width 1394 height 692
